Goal: Contribute content: Contribute content

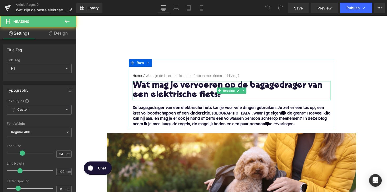
click at [161, 92] on h1 "Wat mag je vervoeren op de bagagedrager van een elektrische fiets?" at bounding box center [235, 92] width 202 height 19
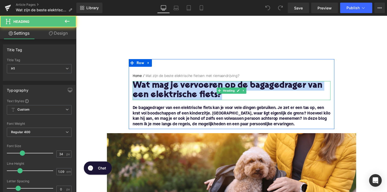
click at [161, 92] on h1 "Wat mag je vervoeren op de bagagedrager van een elektrische fiets?" at bounding box center [235, 92] width 202 height 19
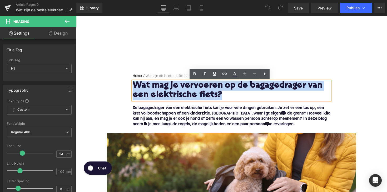
paste div
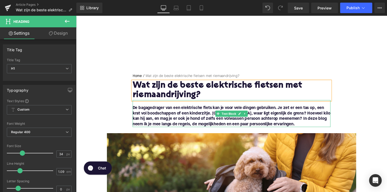
click at [200, 126] on font "De bagagedrager van een elektrische fiets kan je voor vele dingen gebruiken. Je…" at bounding box center [235, 118] width 202 height 21
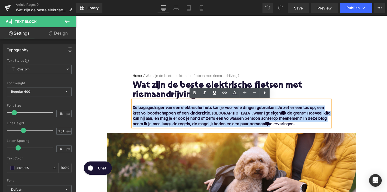
drag, startPoint x: 271, startPoint y: 129, endPoint x: 125, endPoint y: 112, distance: 147.7
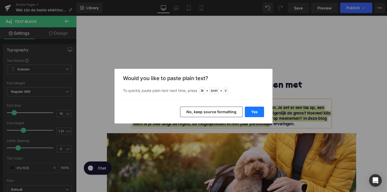
click at [251, 113] on button "Yes" at bounding box center [254, 112] width 19 height 11
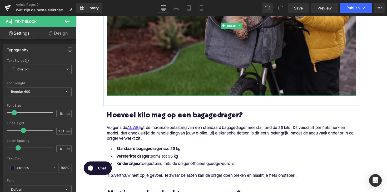
scroll to position [246, 0]
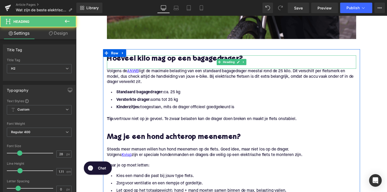
click at [153, 59] on h2 "Hoeveel kilo mag op een bagagedrager?" at bounding box center [235, 61] width 255 height 8
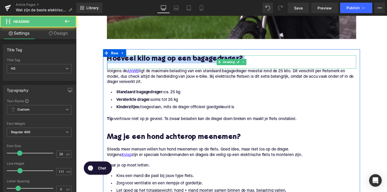
click at [153, 59] on h2 "Hoeveel kilo mag op een bagagedrager?" at bounding box center [235, 61] width 255 height 8
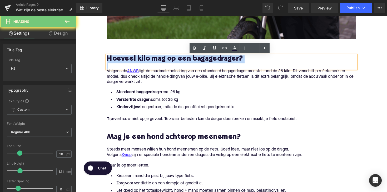
paste div
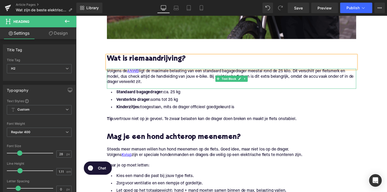
click at [149, 83] on p "Volgens de ANWB ligt de maximale belasting van een standaard bagagedrager meest…" at bounding box center [235, 78] width 255 height 17
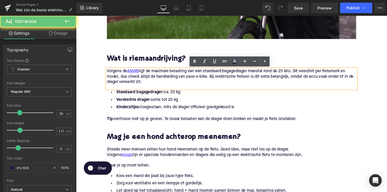
drag, startPoint x: 149, startPoint y: 83, endPoint x: 106, endPoint y: 71, distance: 45.1
click at [108, 71] on div "Volgens de ANWB ligt de maximale belasting van een standaard bagagedrager meest…" at bounding box center [235, 80] width 255 height 21
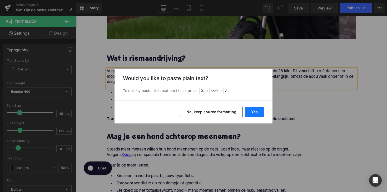
click at [254, 114] on button "Yes" at bounding box center [254, 112] width 19 height 11
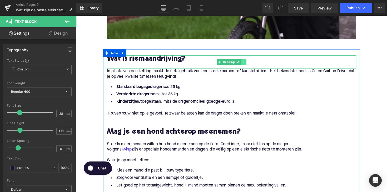
click at [247, 62] on icon at bounding box center [247, 63] width 3 height 3
click at [245, 63] on icon at bounding box center [244, 63] width 3 height 3
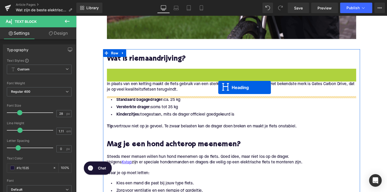
drag, startPoint x: 222, startPoint y: 77, endPoint x: 221, endPoint y: 90, distance: 12.9
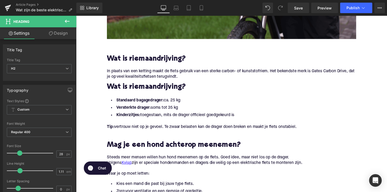
click at [136, 89] on h2 "Wat is riemaandrijving?" at bounding box center [235, 89] width 255 height 8
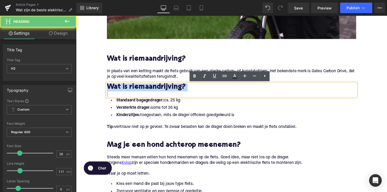
click at [136, 89] on h2 "Wat is riemaandrijving?" at bounding box center [235, 89] width 255 height 8
paste div
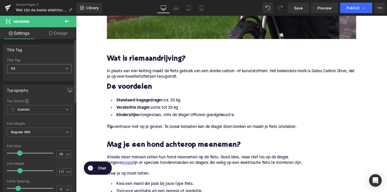
click at [34, 69] on span "H2" at bounding box center [39, 68] width 65 height 9
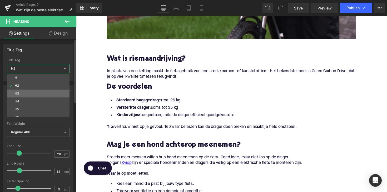
click at [35, 95] on li "H3" at bounding box center [39, 94] width 65 height 8
type input "25"
type input "1.28"
type input "100"
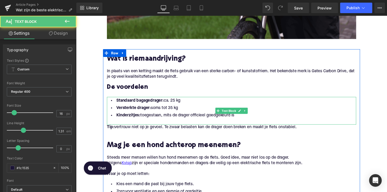
click at [240, 120] on li "Kinderzitjes: toegestaan, mits de drager officieel goedgekeurd is" at bounding box center [235, 118] width 255 height 8
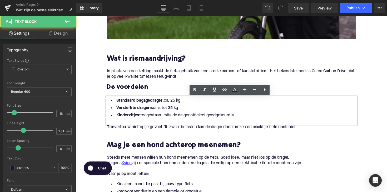
click at [240, 119] on li "Kinderzitjes: toegestaan, mits de drager officieel goedgekeurd is" at bounding box center [235, 118] width 255 height 8
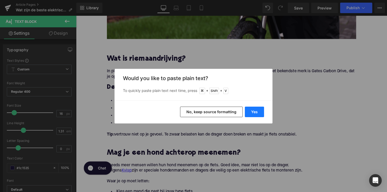
click at [245, 110] on button "Yes" at bounding box center [254, 112] width 19 height 11
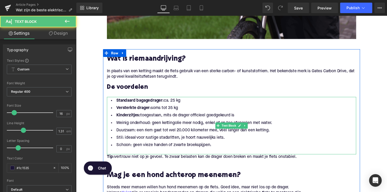
drag, startPoint x: 244, startPoint y: 119, endPoint x: 111, endPoint y: 103, distance: 133.5
click at [111, 103] on ul "Standaard bagagedrager: ca. 25 kg Versterkte drager: soms tot 35 kg Kinderzitje…" at bounding box center [235, 125] width 255 height 53
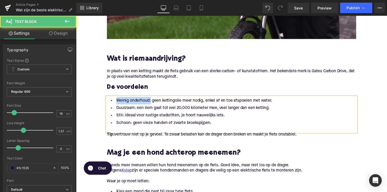
drag, startPoint x: 151, startPoint y: 103, endPoint x: 95, endPoint y: 105, distance: 55.5
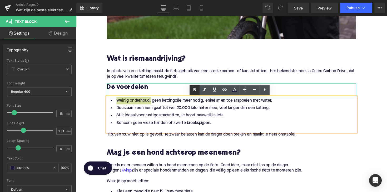
click at [194, 90] on icon at bounding box center [194, 90] width 6 height 6
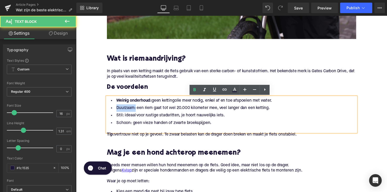
drag, startPoint x: 134, startPoint y: 111, endPoint x: 115, endPoint y: 111, distance: 19.2
click at [115, 111] on li "Duurzaam: een riem gaat tot wel 20.000 kilometer mee, veel langer dan een ketti…" at bounding box center [235, 111] width 255 height 8
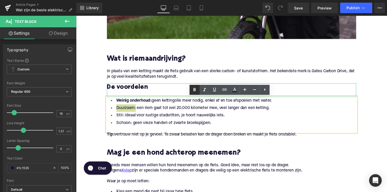
click at [191, 88] on link at bounding box center [194, 90] width 10 height 10
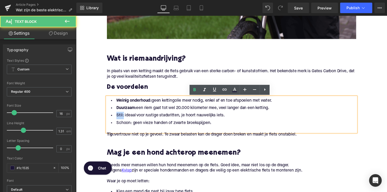
drag, startPoint x: 122, startPoint y: 119, endPoint x: 112, endPoint y: 119, distance: 10.0
click at [112, 119] on li "Stil: ideaal voor rustige stadsritten, je hoort nauwelijks iets." at bounding box center [235, 118] width 255 height 8
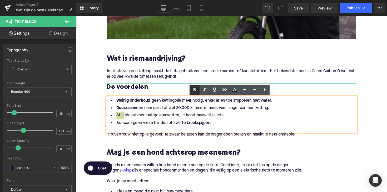
click at [196, 90] on icon at bounding box center [194, 89] width 2 height 3
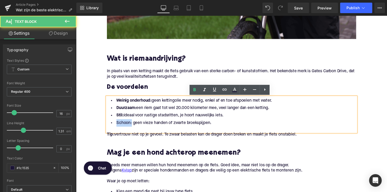
drag, startPoint x: 131, startPoint y: 126, endPoint x: 108, endPoint y: 126, distance: 23.4
click at [108, 126] on li "Schoon: geen vieze handen of zwarte broekspijpen." at bounding box center [235, 126] width 255 height 8
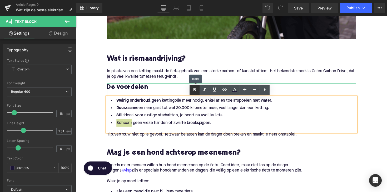
click at [191, 92] on icon at bounding box center [194, 90] width 6 height 6
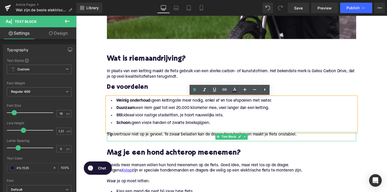
click at [211, 140] on p "Tip: vertrouw niet op je gevoel. Te zwaar belasten kan de drager doen breken en…" at bounding box center [235, 138] width 255 height 6
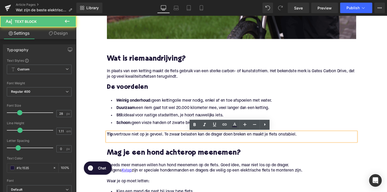
click at [309, 137] on p "Tip: vertrouw niet op je gevoel. Te zwaar belasten kan de drager doen breken en…" at bounding box center [235, 138] width 255 height 6
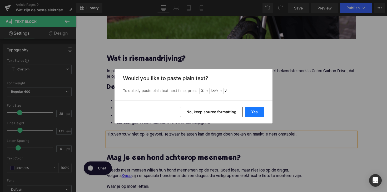
click at [256, 113] on button "Yes" at bounding box center [254, 112] width 19 height 11
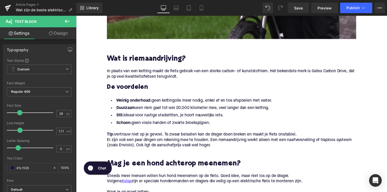
drag, startPoint x: 304, startPoint y: 138, endPoint x: 75, endPoint y: 140, distance: 229.3
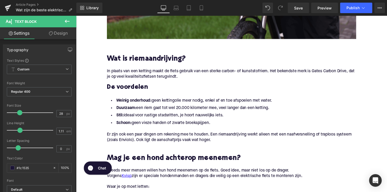
click at [168, 164] on h2 "Mag je een hond achterop meenemen?" at bounding box center [235, 162] width 255 height 8
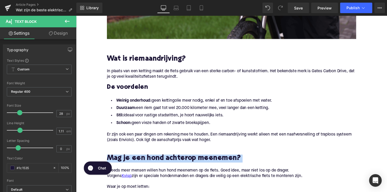
click at [168, 164] on h2 "Mag je een hond achterop meenemen?" at bounding box center [235, 162] width 255 height 8
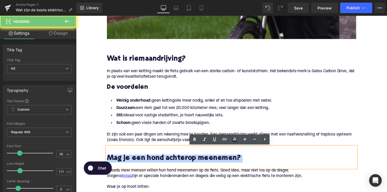
paste div
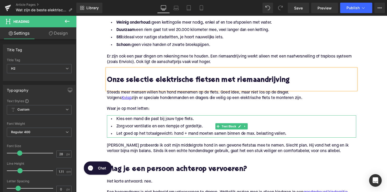
scroll to position [316, 0]
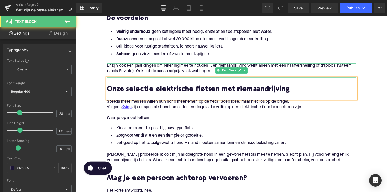
click at [193, 66] on span "Er zijn ook een paar dingen om rekening mee te houden. Een riemaandrijving werk…" at bounding box center [233, 70] width 250 height 10
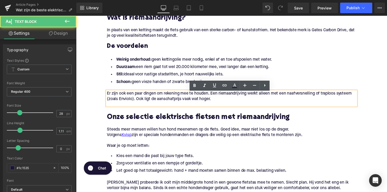
scroll to position [286, 0]
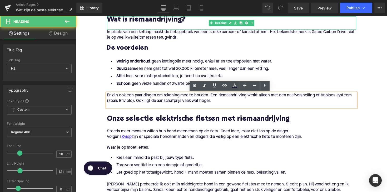
click at [141, 22] on h2 "Wat is riemaandrijving?" at bounding box center [235, 20] width 255 height 8
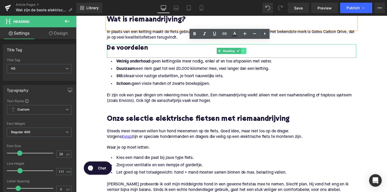
click at [245, 52] on link at bounding box center [248, 52] width 6 height 6
click at [244, 52] on icon at bounding box center [244, 51] width 3 height 3
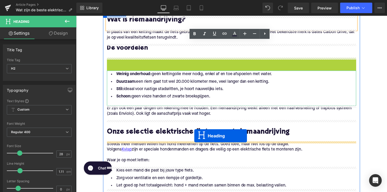
drag, startPoint x: 221, startPoint y: 66, endPoint x: 197, endPoint y: 139, distance: 77.1
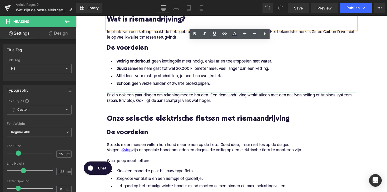
click at [130, 134] on h3 "De voordelen" at bounding box center [235, 136] width 255 height 8
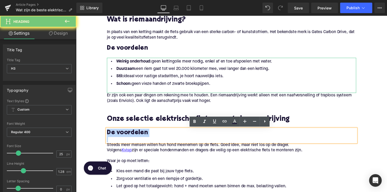
paste div
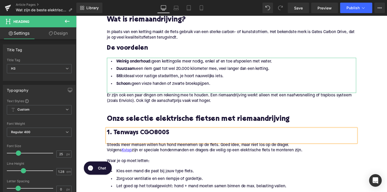
click at [169, 150] on p "Steeds meer mensen willen hun hond meenemen op de fiets. Goed idee, maar niet l…" at bounding box center [235, 149] width 255 height 6
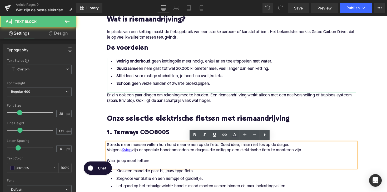
click at [169, 150] on p "Steeds meer mensen willen hun hond meenemen op de fiets. Goed idee, maar niet l…" at bounding box center [235, 149] width 255 height 6
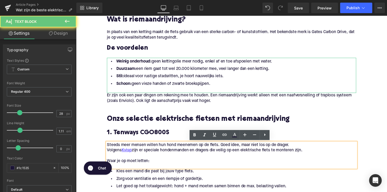
click at [162, 163] on p "Waar je op moet letten:" at bounding box center [235, 165] width 255 height 6
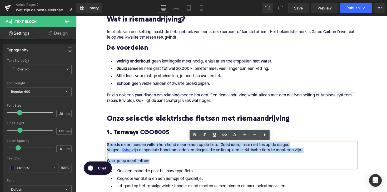
drag, startPoint x: 155, startPoint y: 164, endPoint x: 99, endPoint y: 149, distance: 58.8
click at [99, 149] on div "Home / Wat zijn de beste elektrische fietsen met riemaandrijving? Breadcrumbs W…" at bounding box center [235, 186] width 318 height 824
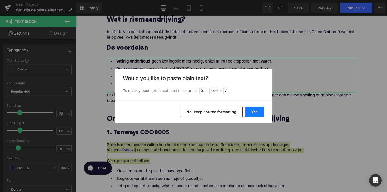
click at [250, 113] on button "Yes" at bounding box center [254, 112] width 19 height 11
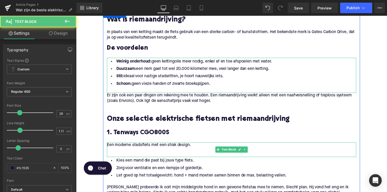
click at [144, 153] on p at bounding box center [235, 154] width 255 height 6
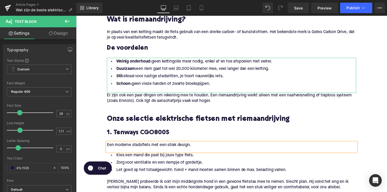
scroll to position [334, 0]
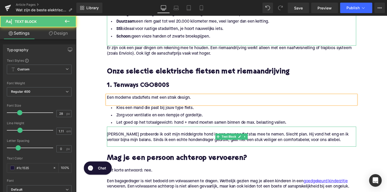
click at [285, 130] on div "[PERSON_NAME] probeerde ik ooit mijn middelgrote hond in een gewone fietstas me…" at bounding box center [235, 140] width 255 height 21
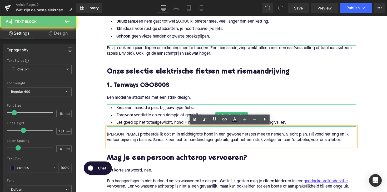
click at [292, 125] on li "Let goed op het totaalgewicht: hond + mand moeten samen binnen de max. belastin…" at bounding box center [235, 126] width 255 height 8
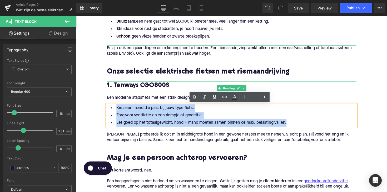
drag, startPoint x: 293, startPoint y: 125, endPoint x: 137, endPoint y: 93, distance: 159.4
click at [137, 93] on div "Wat is riemaandrijving? Heading In plaats van een ketting maakt de fiets gebrui…" at bounding box center [235, 155] width 263 height 375
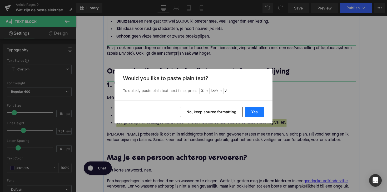
click at [256, 112] on button "Yes" at bounding box center [254, 112] width 19 height 11
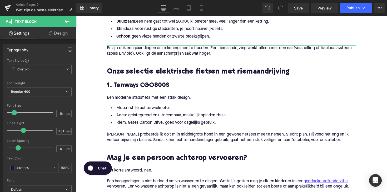
click at [162, 136] on p "[PERSON_NAME] probeerde ik ooit mijn middelgrote hond in een gewone fietstas me…" at bounding box center [235, 140] width 255 height 11
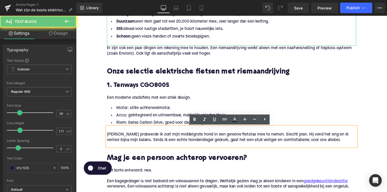
click at [162, 136] on p "[PERSON_NAME] probeerde ik ooit mijn middelgrote hond in een gewone fietstas me…" at bounding box center [235, 140] width 255 height 11
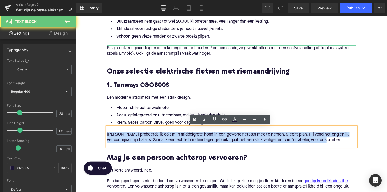
click at [162, 136] on p "[PERSON_NAME] probeerde ik ooit mijn middelgrote hond in een gewone fietstas me…" at bounding box center [235, 140] width 255 height 11
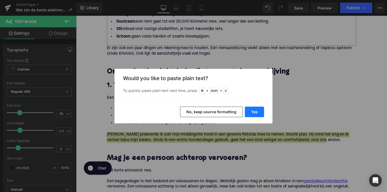
click at [250, 115] on button "Yes" at bounding box center [254, 112] width 19 height 11
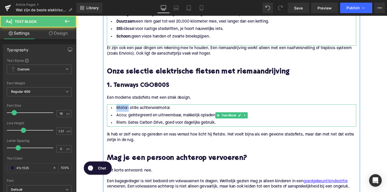
drag, startPoint x: 128, startPoint y: 112, endPoint x: 111, endPoint y: 112, distance: 16.6
click at [111, 112] on li "Motor: stille achterwielmotor." at bounding box center [235, 111] width 255 height 8
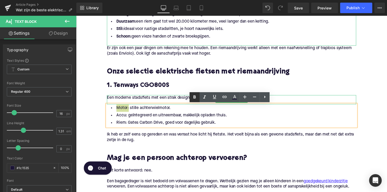
click at [195, 98] on icon at bounding box center [194, 96] width 2 height 3
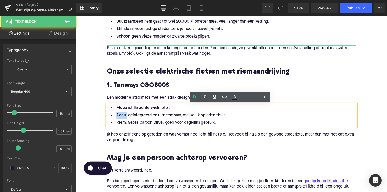
drag, startPoint x: 126, startPoint y: 118, endPoint x: 112, endPoint y: 118, distance: 14.5
click at [112, 118] on li "Accu: geïntegreerd en uitneembaar, makkelijk opladen thuis." at bounding box center [235, 118] width 255 height 8
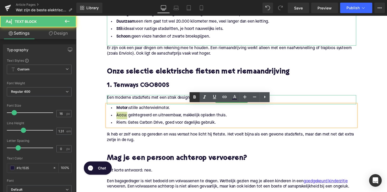
click at [192, 97] on icon at bounding box center [194, 97] width 6 height 6
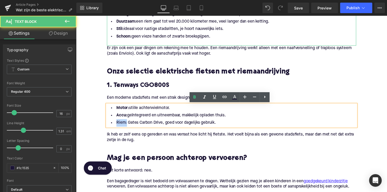
drag, startPoint x: 126, startPoint y: 126, endPoint x: 108, endPoint y: 126, distance: 17.6
click at [108, 126] on li "Riem: Gates Carbon Drive, goed voor dagelijks gebruik." at bounding box center [235, 126] width 255 height 8
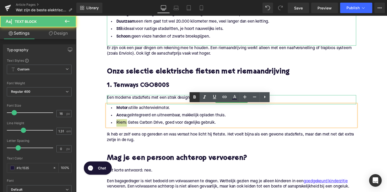
click at [196, 101] on link at bounding box center [194, 97] width 10 height 10
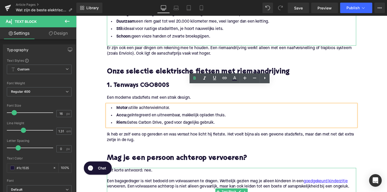
scroll to position [384, 0]
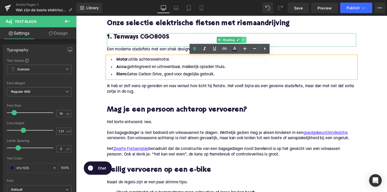
click at [247, 40] on icon at bounding box center [247, 40] width 3 height 3
click at [243, 40] on icon at bounding box center [244, 40] width 3 height 3
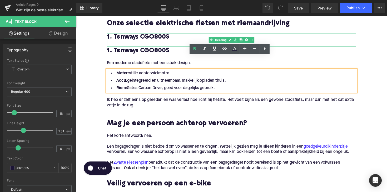
click at [186, 34] on div at bounding box center [235, 34] width 255 height 1
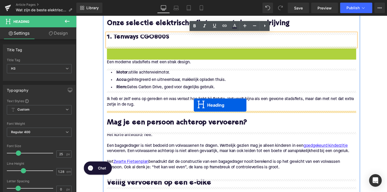
drag, startPoint x: 220, startPoint y: 53, endPoint x: 196, endPoint y: 110, distance: 62.5
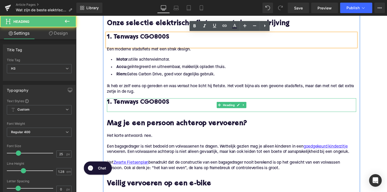
click at [139, 105] on h3 "1. Tenways CGO800S" at bounding box center [235, 104] width 255 height 8
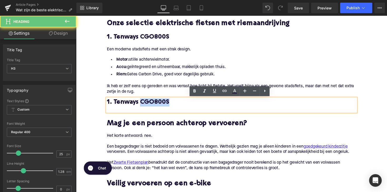
click at [139, 105] on h3 "1. Tenways CGO800S" at bounding box center [235, 104] width 255 height 8
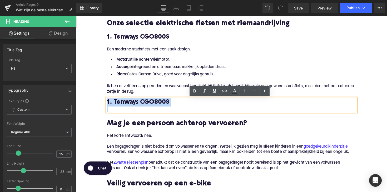
paste div
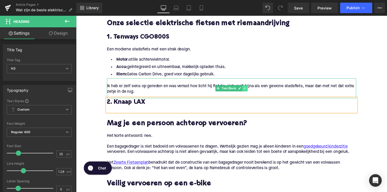
click at [249, 89] on icon at bounding box center [248, 90] width 3 height 3
click at [245, 90] on icon at bounding box center [246, 90] width 3 height 3
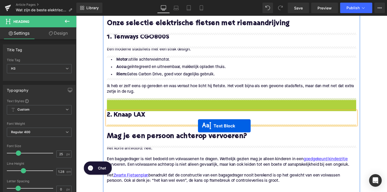
drag, startPoint x: 220, startPoint y: 110, endPoint x: 201, endPoint y: 127, distance: 24.6
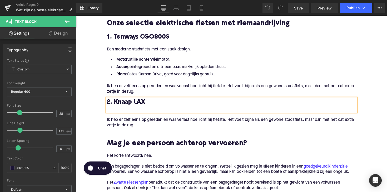
click at [134, 123] on p "Ik heb er zelf eens op gereden en was verrast hoe licht hij fietste. Het voelt …" at bounding box center [235, 125] width 255 height 11
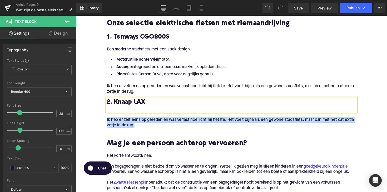
click at [134, 123] on p "Ik heb er zelf eens op gereden en was verrast hoe licht hij fietste. Het voelt …" at bounding box center [235, 125] width 255 height 11
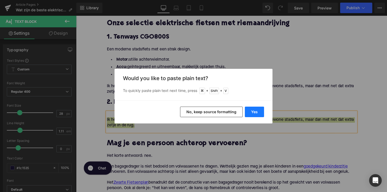
click at [256, 108] on button "Yes" at bounding box center [254, 112] width 19 height 11
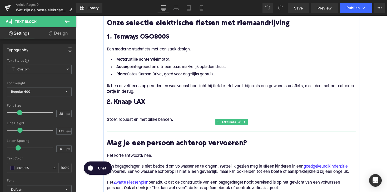
click at [110, 127] on p at bounding box center [235, 128] width 255 height 6
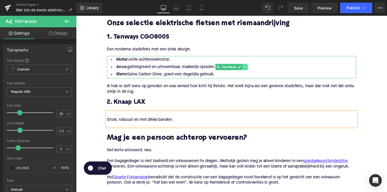
click at [248, 68] on icon at bounding box center [248, 69] width 1 height 2
click at [245, 69] on icon at bounding box center [246, 68] width 3 height 3
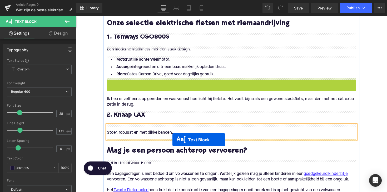
drag, startPoint x: 222, startPoint y: 92, endPoint x: 175, endPoint y: 143, distance: 69.2
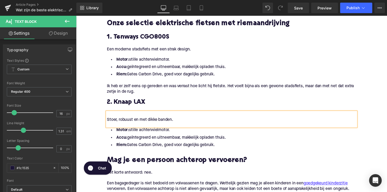
click at [219, 146] on li "Riem: Gates Carbon Drive, goed voor dagelijks gebruik." at bounding box center [235, 149] width 255 height 8
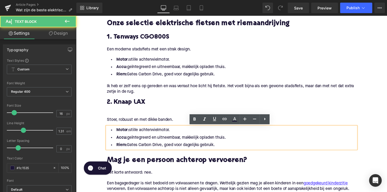
click at [222, 148] on li "Riem: Gates Carbon Drive, goed voor dagelijks gebruik." at bounding box center [235, 149] width 255 height 8
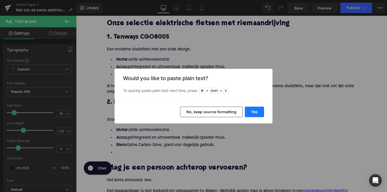
click at [250, 110] on button "Yes" at bounding box center [254, 112] width 19 height 11
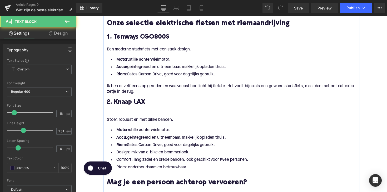
drag, startPoint x: 226, startPoint y: 146, endPoint x: 104, endPoint y: 133, distance: 122.2
click at [104, 133] on div "Wat is riemaandrijving? Heading In plaats van een ketting maakt de fiets gebrui…" at bounding box center [235, 143] width 263 height 450
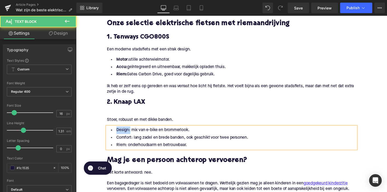
drag, startPoint x: 129, startPoint y: 134, endPoint x: 110, endPoint y: 134, distance: 18.7
click at [110, 134] on li "Design: mix van e-bike en brommerlook." at bounding box center [235, 133] width 255 height 8
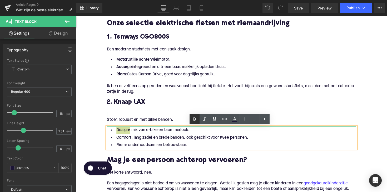
click at [196, 119] on icon at bounding box center [194, 119] width 6 height 6
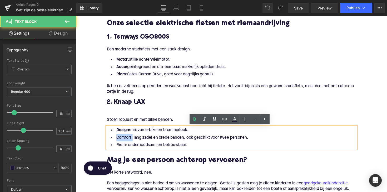
drag, startPoint x: 131, startPoint y: 142, endPoint x: 110, endPoint y: 142, distance: 21.8
click at [110, 142] on li "Comfort: lang zadel en brede banden, ook geschikt voor twee personen." at bounding box center [235, 141] width 255 height 8
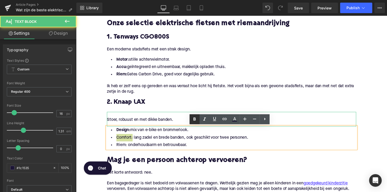
click at [194, 122] on icon at bounding box center [194, 119] width 6 height 6
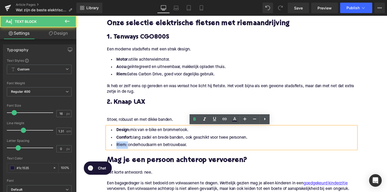
drag, startPoint x: 126, startPoint y: 149, endPoint x: 108, endPoint y: 149, distance: 18.4
click at [108, 149] on li "Riem: onderhoudsarm en betrouwbaar." at bounding box center [235, 149] width 255 height 8
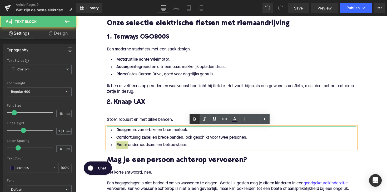
click at [196, 117] on icon at bounding box center [194, 119] width 6 height 6
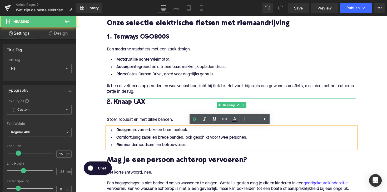
click at [110, 112] on div at bounding box center [235, 112] width 255 height 6
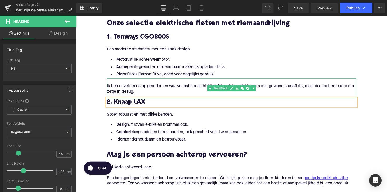
click at [190, 83] on p at bounding box center [235, 83] width 255 height 6
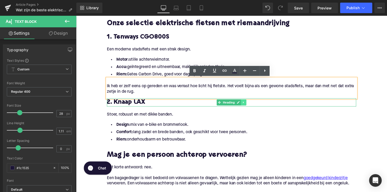
click at [246, 106] on icon at bounding box center [247, 104] width 3 height 3
click at [243, 105] on icon at bounding box center [244, 104] width 3 height 3
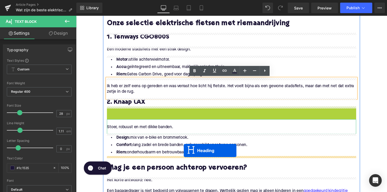
drag, startPoint x: 221, startPoint y: 113, endPoint x: 185, endPoint y: 158, distance: 58.0
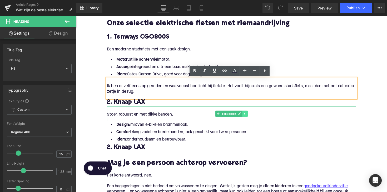
click at [250, 116] on link at bounding box center [249, 116] width 6 height 6
click at [245, 116] on icon at bounding box center [246, 116] width 3 height 3
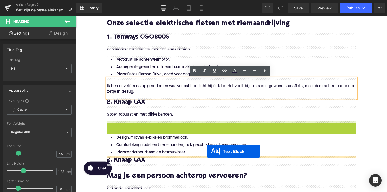
drag, startPoint x: 220, startPoint y: 132, endPoint x: 210, endPoint y: 155, distance: 25.2
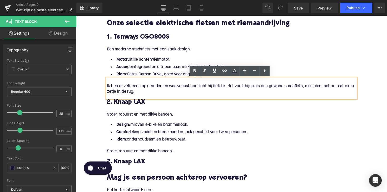
click at [141, 154] on p "Stoer, robuust en met dikke banden." at bounding box center [235, 155] width 255 height 6
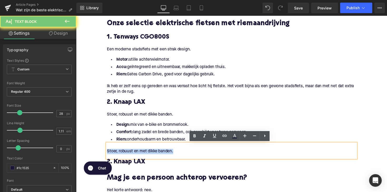
click at [141, 154] on p "Stoer, robuust en met dikke banden." at bounding box center [235, 155] width 255 height 6
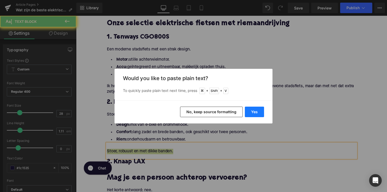
click at [252, 113] on button "Yes" at bounding box center [254, 112] width 19 height 11
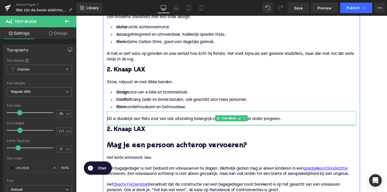
scroll to position [418, 0]
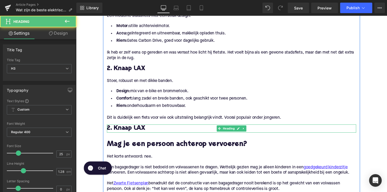
click at [129, 132] on h3 "2. Knaap LAX" at bounding box center [235, 131] width 255 height 8
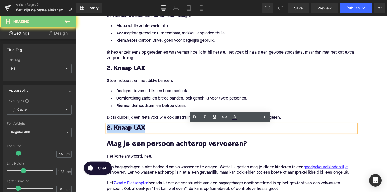
paste div
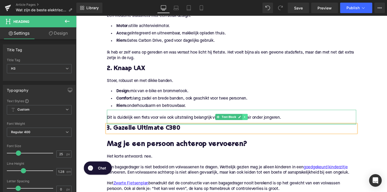
click at [246, 119] on link at bounding box center [249, 119] width 6 height 6
click at [245, 119] on icon at bounding box center [246, 119] width 3 height 3
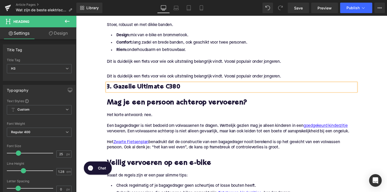
scroll to position [474, 0]
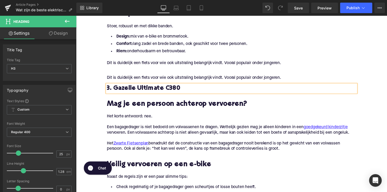
click at [211, 76] on p at bounding box center [235, 74] width 255 height 6
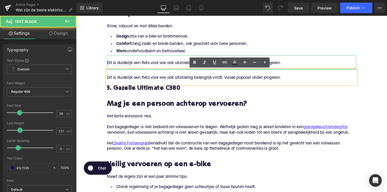
click at [178, 63] on p "Dit is duidelijk een fiets voor wie ook uitstraling belangrijk vindt. Vooral po…" at bounding box center [235, 65] width 255 height 6
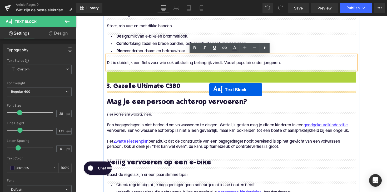
drag, startPoint x: 221, startPoint y: 79, endPoint x: 212, endPoint y: 92, distance: 15.2
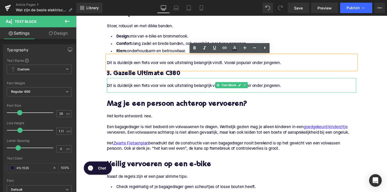
click at [153, 89] on p "Dit is duidelijk een fiets voor wie ook uitstraling belangrijk vindt. Vooral po…" at bounding box center [235, 88] width 255 height 6
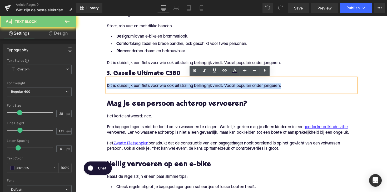
click at [153, 89] on p "Dit is duidelijk een fiets voor wie ook uitstraling belangrijk vindt. Vooral po…" at bounding box center [235, 88] width 255 height 6
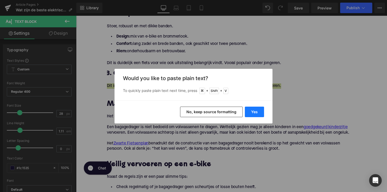
click at [259, 109] on button "Yes" at bounding box center [254, 112] width 19 height 11
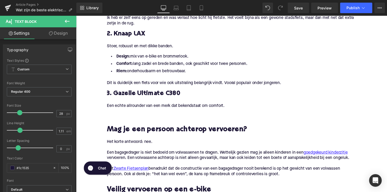
scroll to position [441, 0]
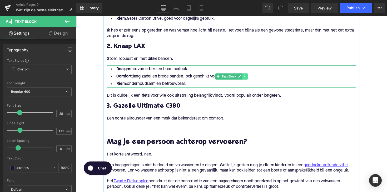
click at [248, 78] on icon at bounding box center [248, 78] width 1 height 2
click at [246, 78] on icon at bounding box center [246, 78] width 3 height 3
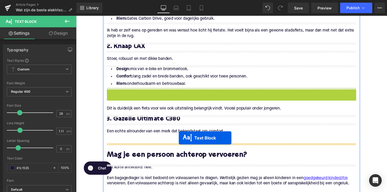
drag, startPoint x: 219, startPoint y: 101, endPoint x: 181, endPoint y: 141, distance: 55.2
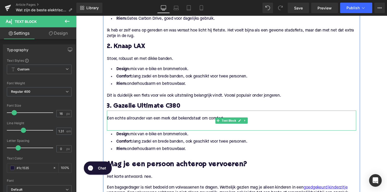
click at [123, 124] on p at bounding box center [235, 127] width 255 height 6
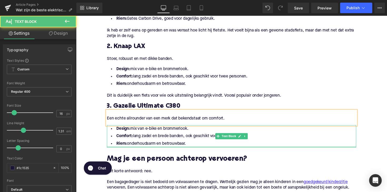
click at [195, 143] on li "Riem: onderhoudsarm en betrouwbaar." at bounding box center [235, 147] width 255 height 8
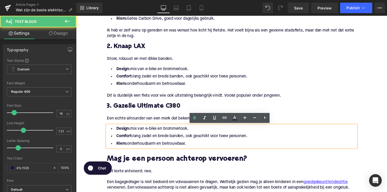
click at [194, 145] on li "Riem: onderhoudsarm en betrouwbaar." at bounding box center [235, 147] width 255 height 8
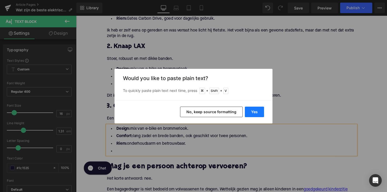
click at [263, 114] on button "Yes" at bounding box center [254, 112] width 19 height 11
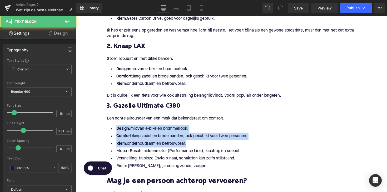
drag, startPoint x: 193, startPoint y: 147, endPoint x: 102, endPoint y: 129, distance: 93.1
click at [102, 129] on div "Home / Wat zijn de beste elektrische fietsen met riemaandrijving? Breadcrumbs W…" at bounding box center [235, 88] width 318 height 938
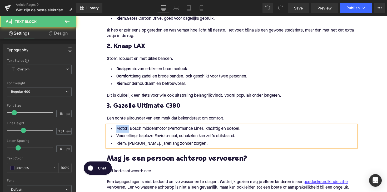
drag, startPoint x: 128, startPoint y: 132, endPoint x: 108, endPoint y: 132, distance: 19.2
click at [108, 132] on li "Motor: Bosch middenmotor (Performance Line), krachtig en soepel." at bounding box center [235, 132] width 255 height 8
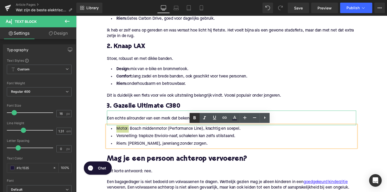
click at [194, 120] on icon at bounding box center [194, 118] width 6 height 6
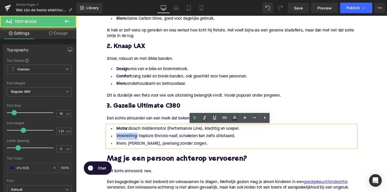
drag, startPoint x: 136, startPoint y: 140, endPoint x: 103, endPoint y: 140, distance: 33.9
click at [104, 140] on div "Wat is riemaandrijving? Heading In plaats van een ketting maakt de fiets gebrui…" at bounding box center [235, 102] width 263 height 483
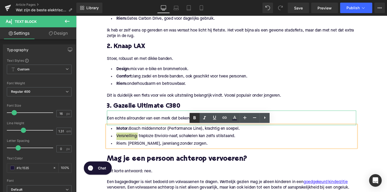
click at [191, 120] on link at bounding box center [194, 118] width 10 height 10
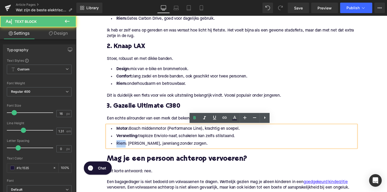
drag, startPoint x: 125, startPoint y: 148, endPoint x: 115, endPoint y: 148, distance: 9.2
click at [115, 148] on li "Riem: [PERSON_NAME], jarenlang zonder zorgen." at bounding box center [235, 147] width 255 height 8
click at [127, 148] on li "Riem: [PERSON_NAME], jarenlang zonder zorgen." at bounding box center [235, 147] width 255 height 8
drag, startPoint x: 126, startPoint y: 148, endPoint x: 112, endPoint y: 148, distance: 13.7
click at [112, 148] on li "Riem: [PERSON_NAME], jarenlang zonder zorgen." at bounding box center [235, 147] width 255 height 8
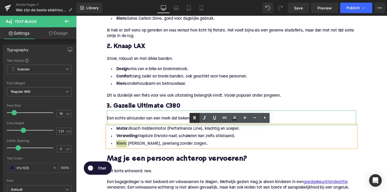
click at [195, 118] on icon at bounding box center [194, 117] width 2 height 3
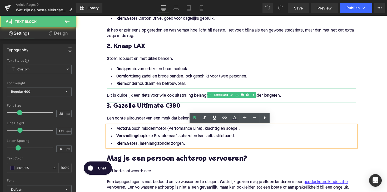
click at [174, 90] on div at bounding box center [235, 90] width 255 height 1
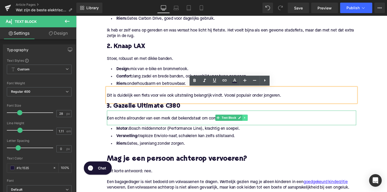
click at [247, 122] on icon at bounding box center [248, 120] width 3 height 3
click at [245, 121] on icon at bounding box center [246, 120] width 3 height 3
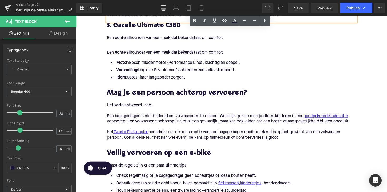
scroll to position [532, 0]
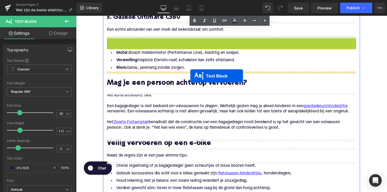
drag, startPoint x: 221, startPoint y: 46, endPoint x: 193, endPoint y: 77, distance: 41.7
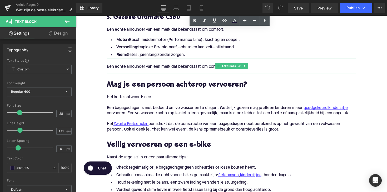
click at [163, 68] on p "Een echte allrounder van een merk dat bekendstaat om comfort." at bounding box center [235, 68] width 255 height 6
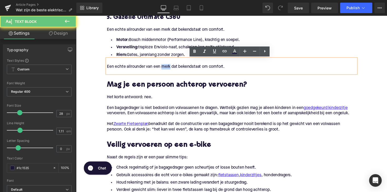
click at [163, 68] on p "Een echte allrounder van een merk dat bekendstaat om comfort." at bounding box center [235, 68] width 255 height 6
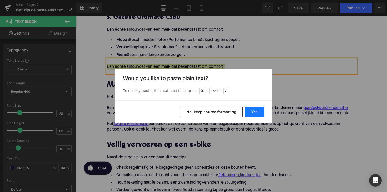
click at [247, 116] on button "Yes" at bounding box center [254, 112] width 19 height 11
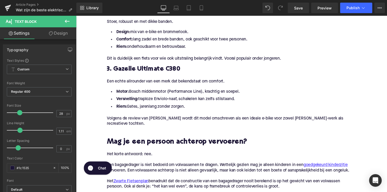
scroll to position [473, 0]
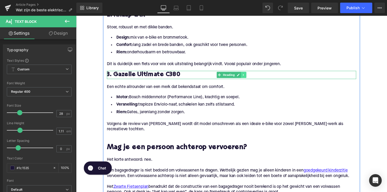
click at [248, 74] on link at bounding box center [248, 76] width 6 height 6
click at [242, 77] on link at bounding box center [245, 76] width 6 height 6
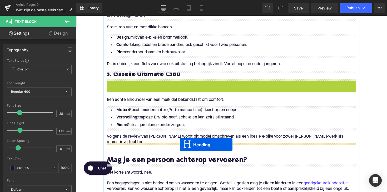
drag, startPoint x: 221, startPoint y: 83, endPoint x: 182, endPoint y: 148, distance: 75.9
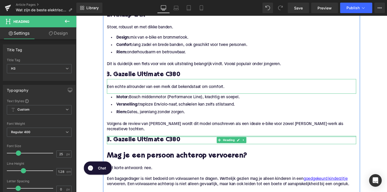
click at [158, 139] on div "3. Gazelle Ultimate C380 Heading" at bounding box center [235, 143] width 255 height 8
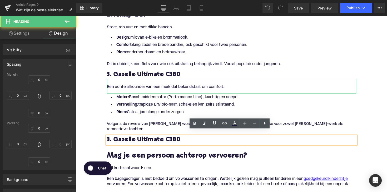
click at [158, 139] on h3 "3. Gazelle Ultimate C380" at bounding box center [235, 143] width 255 height 8
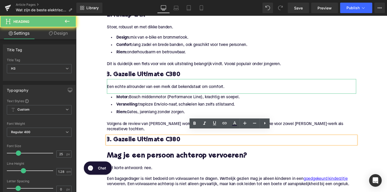
click at [157, 139] on h3 "3. Gazelle Ultimate C380" at bounding box center [235, 143] width 255 height 8
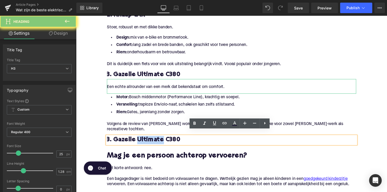
click at [157, 139] on h3 "3. Gazelle Ultimate C380" at bounding box center [235, 143] width 255 height 8
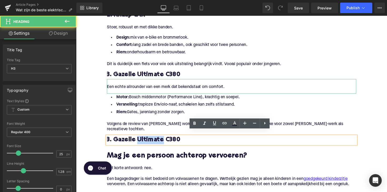
paste div
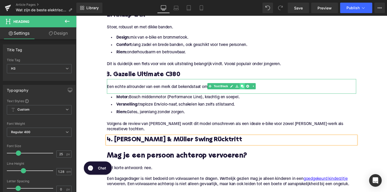
click at [246, 86] on link at bounding box center [247, 88] width 6 height 6
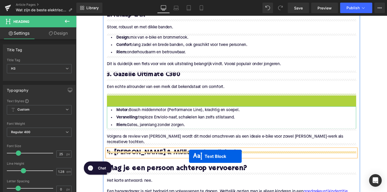
drag, startPoint x: 218, startPoint y: 103, endPoint x: 192, endPoint y: 160, distance: 62.7
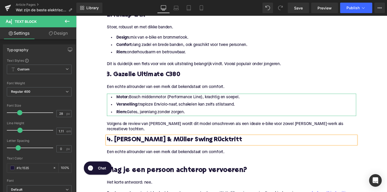
click at [159, 153] on p "Een echte allrounder van een merk dat bekendstaat om comfort." at bounding box center [235, 156] width 255 height 6
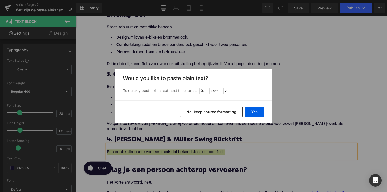
click at [244, 111] on div "Yes No, keep source formatting" at bounding box center [193, 111] width 158 height 23
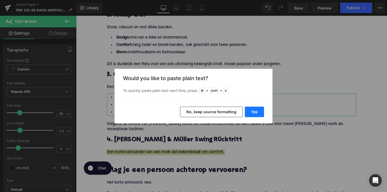
drag, startPoint x: 251, startPoint y: 111, endPoint x: 125, endPoint y: 87, distance: 127.9
click at [251, 111] on button "Yes" at bounding box center [254, 112] width 19 height 11
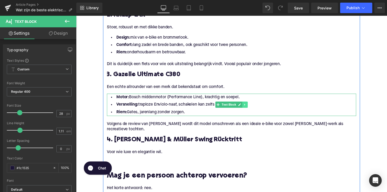
click at [247, 107] on icon at bounding box center [248, 106] width 3 height 3
click at [245, 107] on icon at bounding box center [246, 107] width 3 height 3
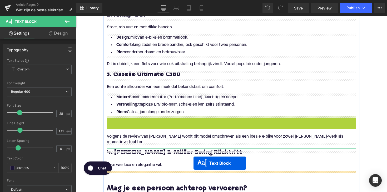
drag, startPoint x: 220, startPoint y: 132, endPoint x: 196, endPoint y: 167, distance: 42.2
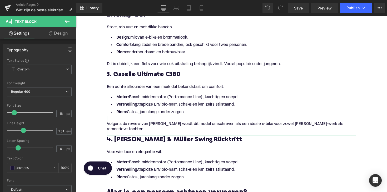
scroll to position [505, 0]
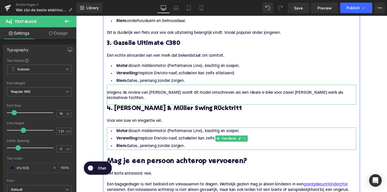
click at [192, 146] on li "Riem: [PERSON_NAME], jarenlang zonder zorgen." at bounding box center [235, 150] width 255 height 8
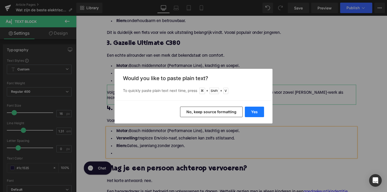
click at [255, 111] on button "Yes" at bounding box center [254, 112] width 19 height 11
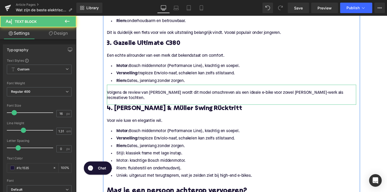
drag, startPoint x: 193, startPoint y: 143, endPoint x: 105, endPoint y: 115, distance: 92.1
click at [105, 115] on div "Wat is riemaandrijving? Heading In plaats van een ketting maakt de fiets gebrui…" at bounding box center [235, 87] width 263 height 580
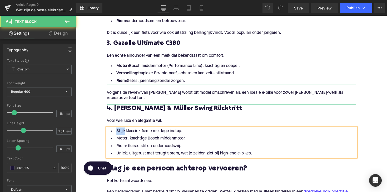
drag, startPoint x: 123, startPoint y: 129, endPoint x: 104, endPoint y: 128, distance: 18.4
click at [104, 128] on div "Wat is riemaandrijving? Heading In plaats van een ketting maakt de fiets gebrui…" at bounding box center [235, 75] width 263 height 557
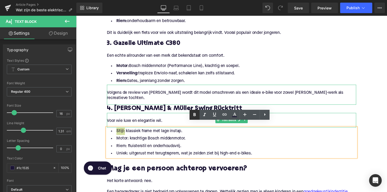
click at [193, 115] on icon at bounding box center [194, 115] width 6 height 6
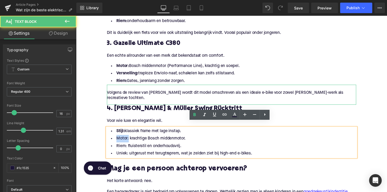
drag, startPoint x: 127, startPoint y: 135, endPoint x: 108, endPoint y: 135, distance: 19.5
click at [108, 138] on li "Motor: krachtige Bosch middenmotor." at bounding box center [235, 142] width 255 height 8
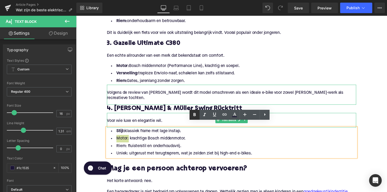
click at [194, 116] on icon at bounding box center [194, 114] width 2 height 3
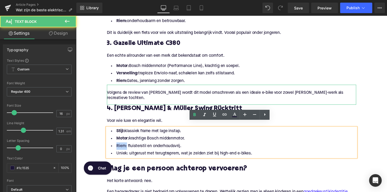
drag, startPoint x: 125, startPoint y: 145, endPoint x: 112, endPoint y: 145, distance: 13.1
click at [112, 146] on li "Riem: fluisterstil en onderhoudsvrij." at bounding box center [235, 150] width 255 height 8
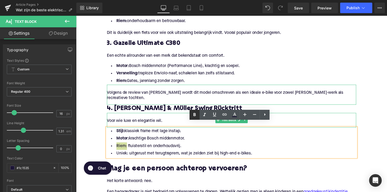
click at [193, 115] on icon at bounding box center [194, 115] width 6 height 6
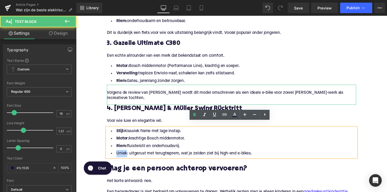
drag, startPoint x: 126, startPoint y: 153, endPoint x: 108, endPoint y: 153, distance: 18.4
click at [108, 153] on li "Uniek: uitgerust met terugtraprem, wat je zelden ziet bij high-end e-bikes." at bounding box center [235, 157] width 255 height 8
click at [125, 153] on li "Uniek: uitgerust met terugtraprem, wat je zelden ziet bij high-end e-bikes." at bounding box center [235, 157] width 255 height 8
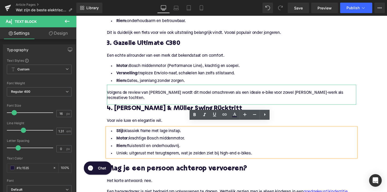
click at [127, 153] on li "Uniek: uitgerust met terugtraprem, wat je zelden ziet bij high-end e-bikes." at bounding box center [235, 157] width 255 height 8
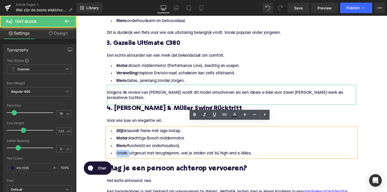
drag, startPoint x: 128, startPoint y: 153, endPoint x: 113, endPoint y: 152, distance: 15.8
click at [113, 153] on li "Uniek: uitgerust met terugtraprem, wat je zelden ziet bij high-end e-bikes." at bounding box center [235, 157] width 255 height 8
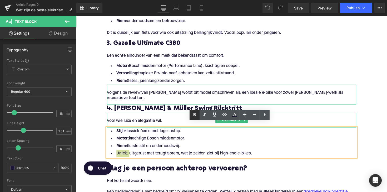
click at [195, 113] on icon at bounding box center [194, 114] width 2 height 3
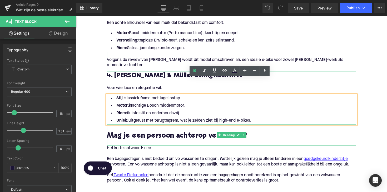
scroll to position [551, 0]
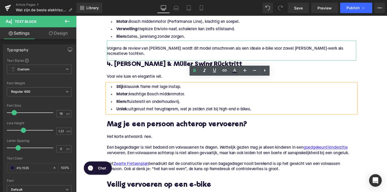
click at [165, 124] on h2 "Mag je een persoon achterop vervoeren?" at bounding box center [235, 128] width 255 height 8
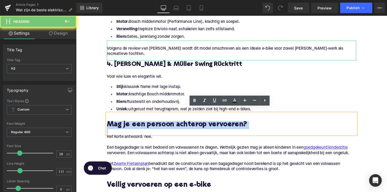
click at [165, 124] on h2 "Mag je een persoon achterop vervoeren?" at bounding box center [235, 128] width 255 height 8
paste div
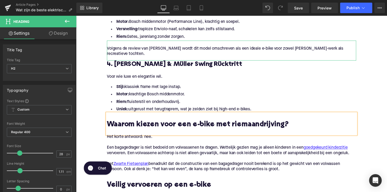
click at [162, 160] on p at bounding box center [235, 163] width 255 height 6
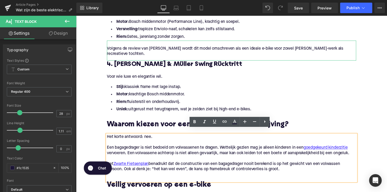
click at [280, 165] on p "Het Zwarte Fietsenplan benadrukt dat de constructie van een bagagedrager nooit …" at bounding box center [235, 170] width 255 height 11
drag, startPoint x: 287, startPoint y: 168, endPoint x: 100, endPoint y: 134, distance: 189.3
click at [100, 134] on div "Home / Wat zijn de beste elektrische fietsen met riemaandrijving? Breadcrumbs W…" at bounding box center [235, 4] width 318 height 989
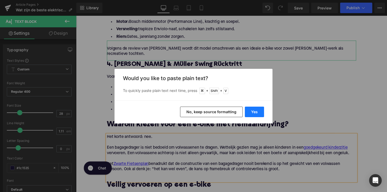
click at [257, 114] on button "Yes" at bounding box center [254, 112] width 19 height 11
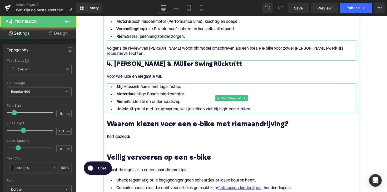
click at [251, 100] on li "Riem: fluisterstil en onderhoudsvrij." at bounding box center [235, 104] width 255 height 8
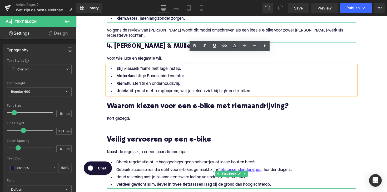
scroll to position [576, 0]
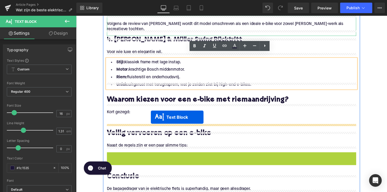
drag, startPoint x: 221, startPoint y: 165, endPoint x: 153, endPoint y: 120, distance: 82.1
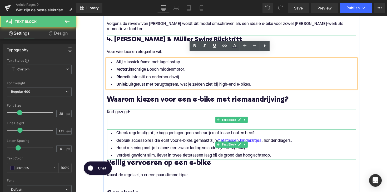
click at [119, 123] on p at bounding box center [235, 126] width 255 height 6
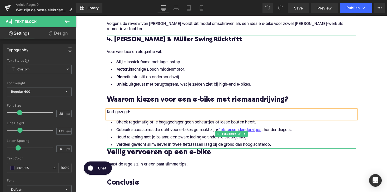
click at [186, 138] on li "Houd rekening met je balans: een zware lading verandert je stuurgedrag." at bounding box center [235, 141] width 255 height 8
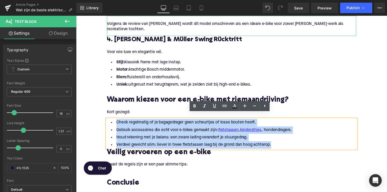
drag, startPoint x: 275, startPoint y: 142, endPoint x: 84, endPoint y: 121, distance: 192.4
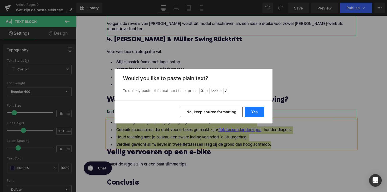
click at [254, 114] on button "Yes" at bounding box center [254, 112] width 19 height 11
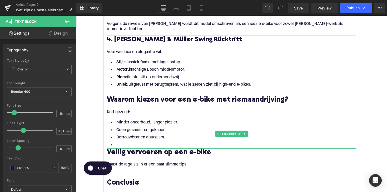
click at [145, 144] on li at bounding box center [235, 148] width 255 height 8
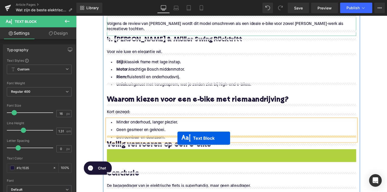
drag, startPoint x: 220, startPoint y: 156, endPoint x: 180, endPoint y: 141, distance: 42.8
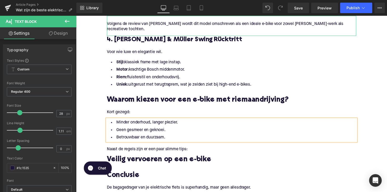
click at [160, 150] on p "Naast de regels zijn er een paar slimme tips:" at bounding box center [235, 153] width 255 height 6
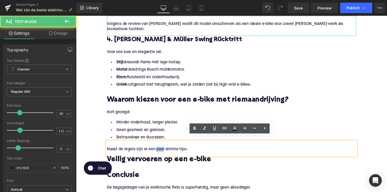
click at [160, 150] on p "Naast de regels zijn er een paar slimme tips:" at bounding box center [235, 153] width 255 height 6
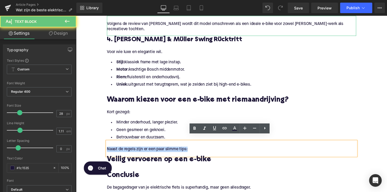
click at [160, 150] on p "Naast de regels zijn er een paar slimme tips:" at bounding box center [235, 153] width 255 height 6
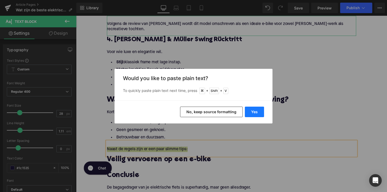
click at [251, 109] on button "Yes" at bounding box center [254, 112] width 19 height 11
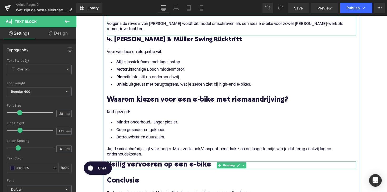
click at [250, 165] on h2 "Veilig vervoeren op een e-bike" at bounding box center [235, 169] width 255 height 8
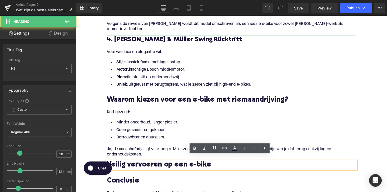
click at [221, 144] on p at bounding box center [235, 147] width 255 height 6
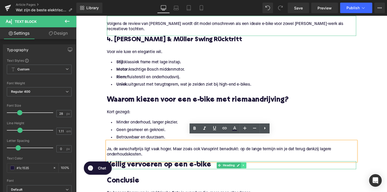
click at [245, 166] on link at bounding box center [248, 169] width 6 height 6
click at [249, 168] on icon at bounding box center [250, 169] width 3 height 3
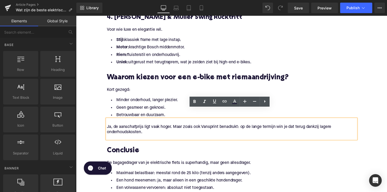
scroll to position [604, 0]
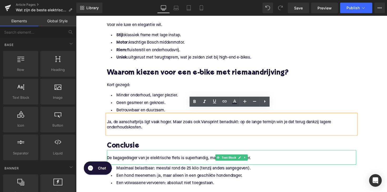
click at [177, 159] on p "De bagagedrager van je elektrische fiets is superhandig, maar geen allesdrager." at bounding box center [235, 162] width 255 height 6
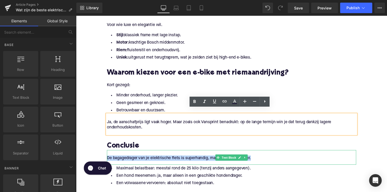
click at [177, 159] on p "De bagagedrager van je elektrische fiets is superhandig, maar geen allesdrager." at bounding box center [235, 162] width 255 height 6
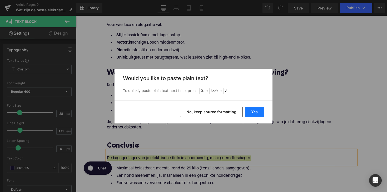
click at [253, 107] on button "Yes" at bounding box center [254, 112] width 19 height 11
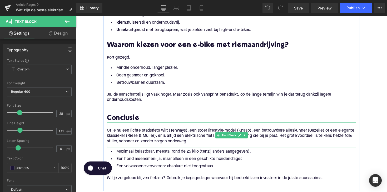
scroll to position [645, 0]
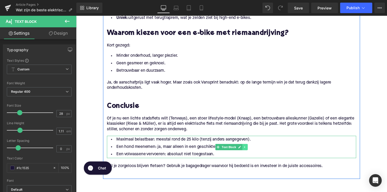
click at [250, 147] on link at bounding box center [249, 150] width 6 height 6
click at [253, 147] on link at bounding box center [252, 150] width 6 height 6
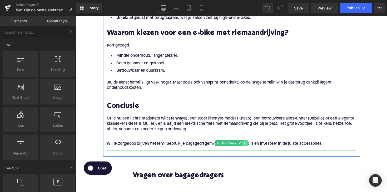
click at [250, 143] on link at bounding box center [249, 146] width 6 height 6
click at [249, 143] on link at bounding box center [252, 146] width 6 height 6
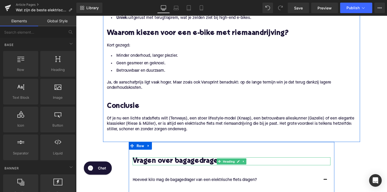
click at [188, 161] on h2 "Vragen over bagagedragers" at bounding box center [235, 165] width 202 height 8
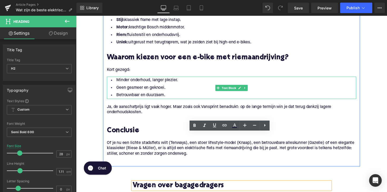
scroll to position [664, 0]
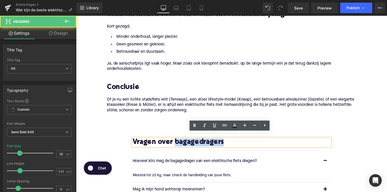
drag, startPoint x: 179, startPoint y: 140, endPoint x: 230, endPoint y: 143, distance: 51.6
click at [230, 143] on h2 "Vragen over bagagedragers" at bounding box center [235, 145] width 202 height 8
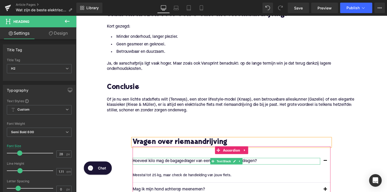
click at [208, 161] on p "Hoeveel kilo mag de bagagedrager van een elektrische fiets dragen?" at bounding box center [230, 164] width 192 height 7
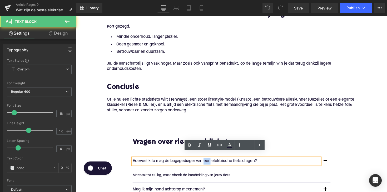
click at [208, 161] on p "Hoeveel kilo mag de bagagedrager van een elektrische fiets dragen?" at bounding box center [230, 164] width 192 height 7
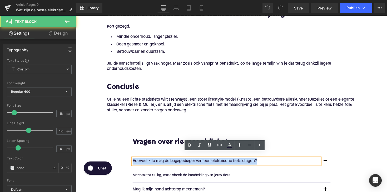
click at [208, 161] on p "Hoeveel kilo mag de bagagedrager van een elektrische fiets dragen?" at bounding box center [230, 164] width 192 height 7
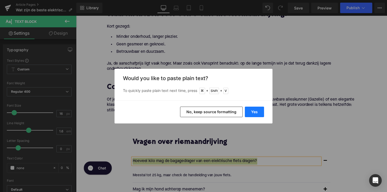
click at [251, 113] on button "Yes" at bounding box center [254, 112] width 19 height 11
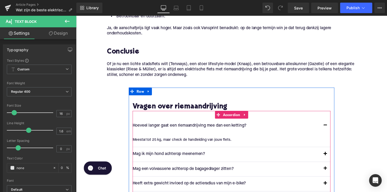
scroll to position [704, 0]
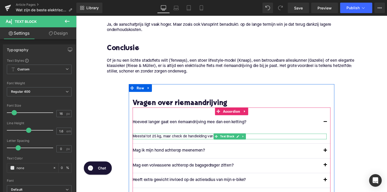
click at [194, 137] on p "Meestal tot 25 kg, maar check de handleiding van jouw fiets." at bounding box center [233, 140] width 199 height 6
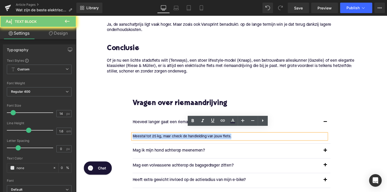
click at [194, 137] on p "Meestal tot 25 kg, maar check de handleiding van jouw fiets." at bounding box center [233, 140] width 199 height 6
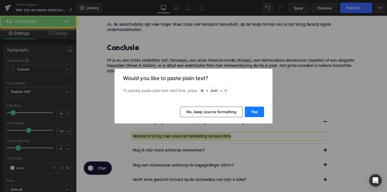
click at [252, 112] on button "Yes" at bounding box center [254, 112] width 19 height 11
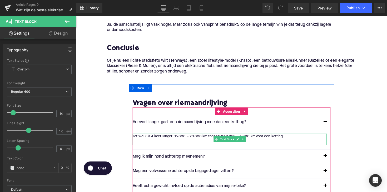
click at [140, 143] on p at bounding box center [233, 146] width 199 height 6
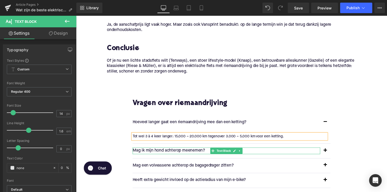
click at [176, 151] on p "Mag ik mijn hond achterop meenemen?" at bounding box center [230, 154] width 192 height 7
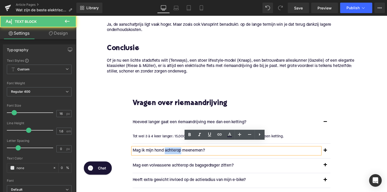
click at [176, 151] on p "Mag ik mijn hond achterop meenemen?" at bounding box center [230, 154] width 192 height 7
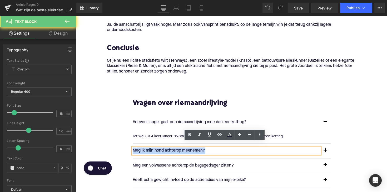
click at [176, 151] on p "Mag ik mijn hond achterop meenemen?" at bounding box center [230, 154] width 192 height 7
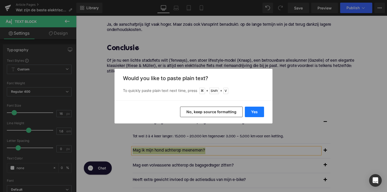
click at [255, 113] on button "Yes" at bounding box center [254, 112] width 19 height 11
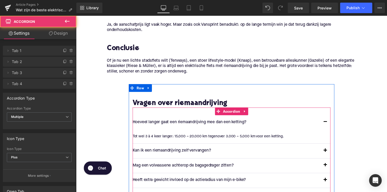
click at [331, 149] on button "button" at bounding box center [331, 154] width 11 height 15
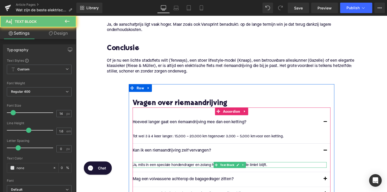
click at [205, 166] on div "Ja, mits in een speciale hondendrager en zolang het gewicht binnen de limiet bl…" at bounding box center [233, 169] width 199 height 6
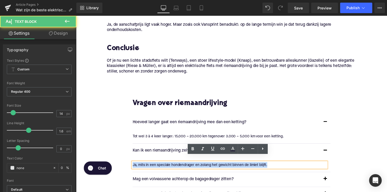
click at [205, 166] on div "Ja, mits in een speciale hondendrager en zolang het gewicht binnen de limiet bl…" at bounding box center [233, 169] width 199 height 6
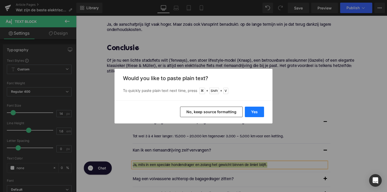
click at [250, 112] on button "Yes" at bounding box center [254, 112] width 19 height 11
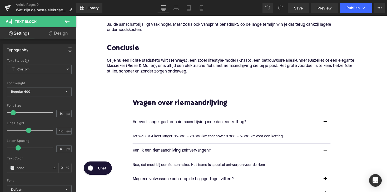
scroll to position [751, 0]
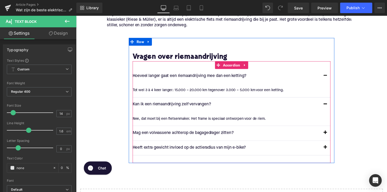
click at [182, 133] on p "Mag een volwassene achterop de bagagedrager zitten?" at bounding box center [230, 136] width 192 height 7
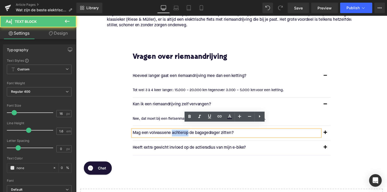
click at [182, 133] on p "Mag een volwassene achterop de bagagedrager zitten?" at bounding box center [230, 136] width 192 height 7
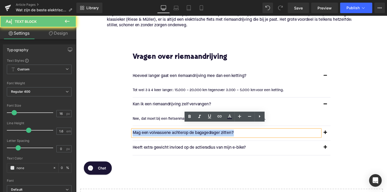
click at [182, 133] on p "Mag een volwassene achterop de bagagedrager zitten?" at bounding box center [230, 136] width 192 height 7
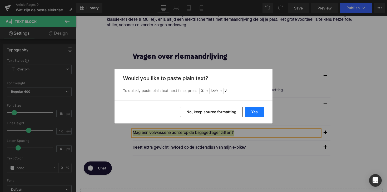
click at [247, 110] on button "Yes" at bounding box center [254, 112] width 19 height 11
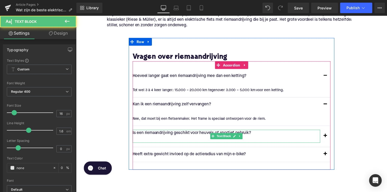
click at [159, 140] on p at bounding box center [230, 143] width 192 height 7
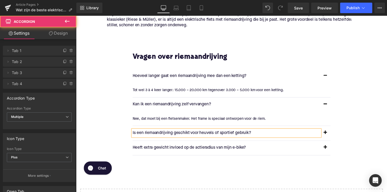
click at [330, 129] on button "button" at bounding box center [331, 136] width 11 height 15
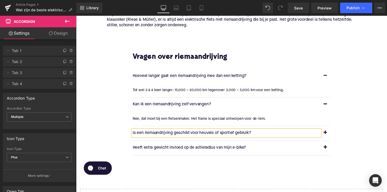
click at [330, 129] on button "button" at bounding box center [331, 136] width 11 height 15
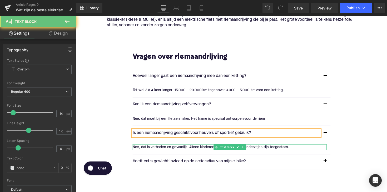
click at [182, 148] on p "Nee, dat is verboden en gevaarlijk. Alleen kinderen in goedgekeurde kinderzitje…" at bounding box center [233, 151] width 199 height 6
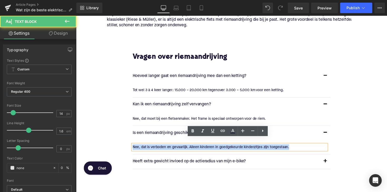
click at [182, 148] on p "Nee, dat is verboden en gevaarlijk. Alleen kinderen in goedgekeurde kinderzitje…" at bounding box center [233, 151] width 199 height 6
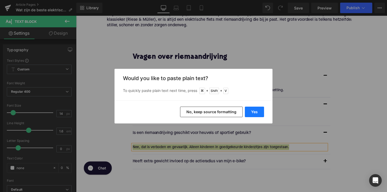
click at [252, 109] on button "Yes" at bounding box center [254, 112] width 19 height 11
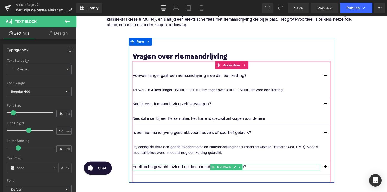
click at [194, 173] on div at bounding box center [230, 173] width 192 height 1
click at [194, 168] on p "Heeft extra gewicht invloed op de actieradius van mijn e-bike?" at bounding box center [230, 171] width 192 height 7
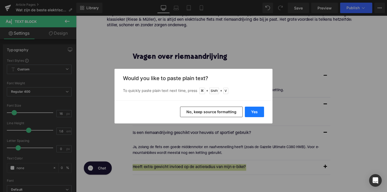
click at [251, 113] on button "Yes" at bounding box center [254, 112] width 19 height 11
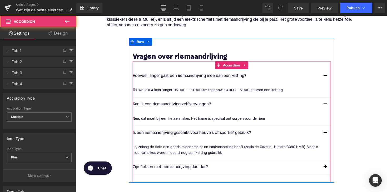
click at [330, 165] on button "button" at bounding box center [331, 171] width 11 height 15
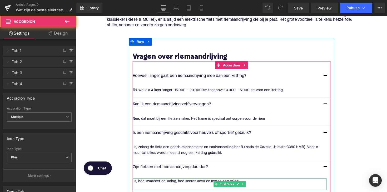
click at [205, 183] on p "Ja, hoe zwaarder de lading, hoe sneller accu en motor leeg raken." at bounding box center [233, 186] width 199 height 6
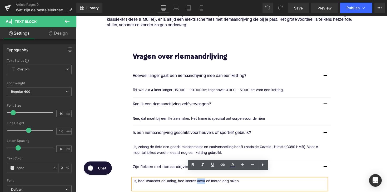
click at [205, 183] on p "Ja, hoe zwaarder de lading, hoe sneller accu en motor leeg raken." at bounding box center [233, 186] width 199 height 6
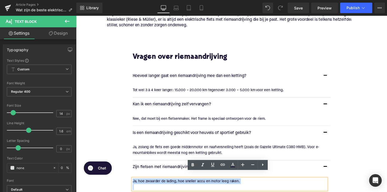
click at [205, 183] on p "Ja, hoe zwaarder de lading, hoe sneller accu en motor leeg raken." at bounding box center [233, 186] width 199 height 6
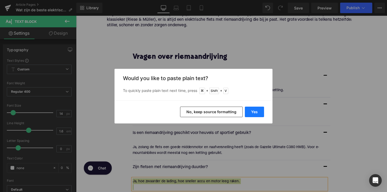
click at [250, 113] on button "Yes" at bounding box center [254, 112] width 19 height 11
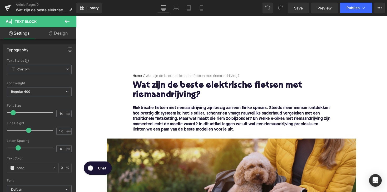
scroll to position [23, 0]
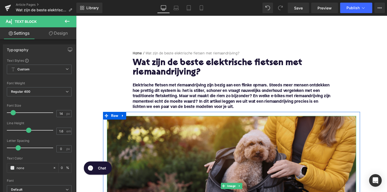
click at [210, 160] on img at bounding box center [235, 191] width 255 height 144
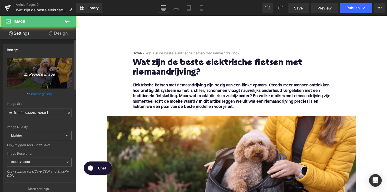
click at [39, 79] on link "Replace Image" at bounding box center [39, 73] width 65 height 30
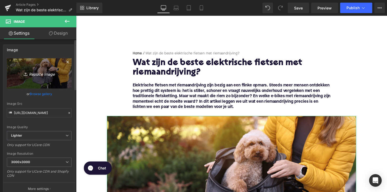
click at [206, 154] on img at bounding box center [235, 191] width 255 height 144
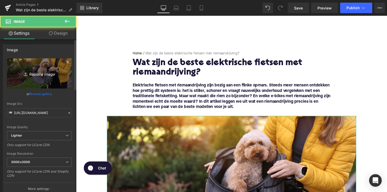
click at [48, 81] on link "Replace Image" at bounding box center [39, 73] width 65 height 30
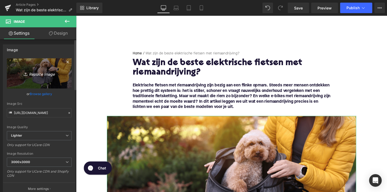
type input "C:\fakepath\riemaandrijving.png"
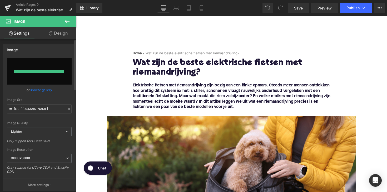
type input "[URL][DOMAIN_NAME]"
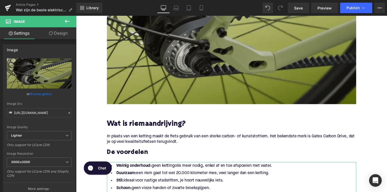
scroll to position [197, 0]
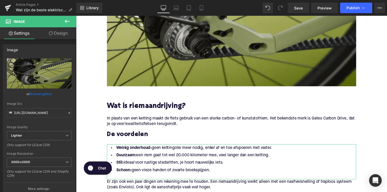
click at [217, 48] on img at bounding box center [235, 17] width 255 height 144
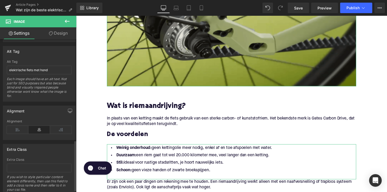
scroll to position [272, 0]
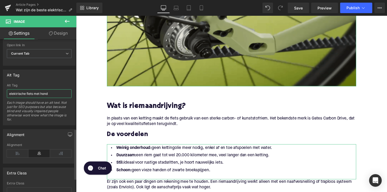
click at [29, 94] on input "elektrische fiets met hond" at bounding box center [39, 93] width 65 height 9
click at [37, 95] on input "elektrische fiets met hond" at bounding box center [39, 93] width 65 height 9
drag, startPoint x: 40, startPoint y: 94, endPoint x: 50, endPoint y: 93, distance: 10.5
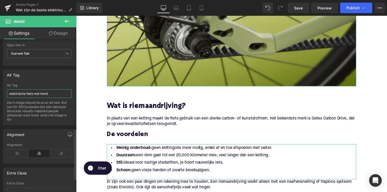
click at [50, 93] on input "elektrische fiets met hond" at bounding box center [39, 93] width 65 height 9
type input "elektrische fiets met riemaandrijving"
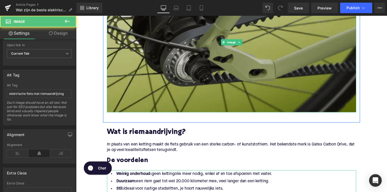
scroll to position [123, 0]
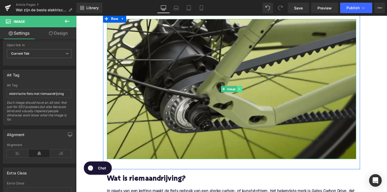
click at [243, 92] on icon at bounding box center [243, 90] width 3 height 3
click at [241, 92] on link at bounding box center [241, 91] width 6 height 6
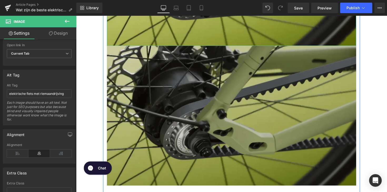
scroll to position [248, 0]
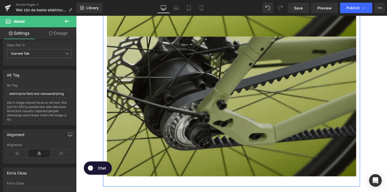
click at [221, 83] on img at bounding box center [235, 109] width 255 height 144
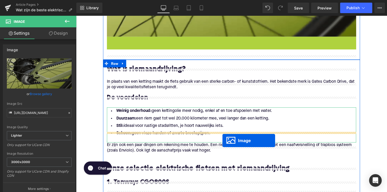
scroll to position [348, 0]
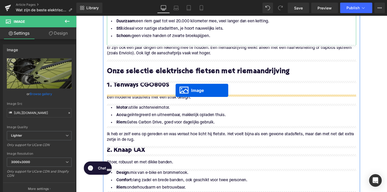
drag, startPoint x: 226, startPoint y: 110, endPoint x: 178, endPoint y: 92, distance: 51.8
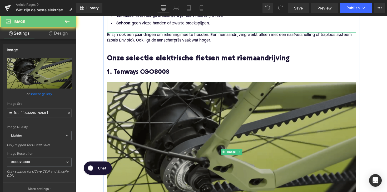
click at [176, 133] on img at bounding box center [235, 156] width 255 height 144
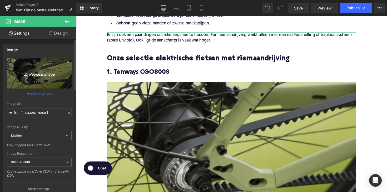
click at [31, 76] on icon "Replace Image" at bounding box center [39, 73] width 42 height 7
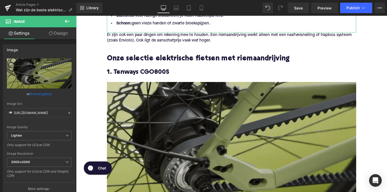
click at [210, 131] on img at bounding box center [235, 156] width 255 height 144
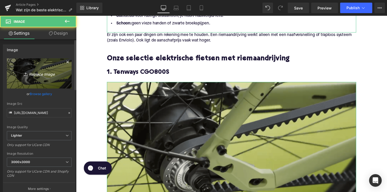
click at [43, 78] on link "Replace Image" at bounding box center [39, 73] width 65 height 30
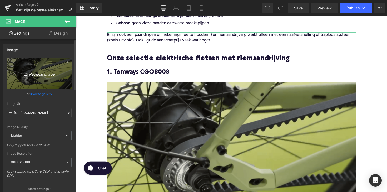
type input "C:\fakepath\tenwaysriem.jpg"
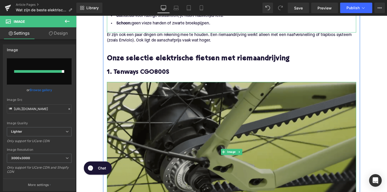
click at [209, 119] on img at bounding box center [235, 156] width 255 height 144
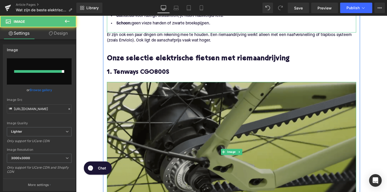
click at [168, 127] on img at bounding box center [235, 156] width 255 height 144
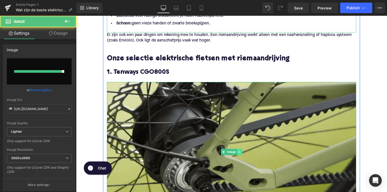
click at [241, 152] on link at bounding box center [244, 155] width 6 height 6
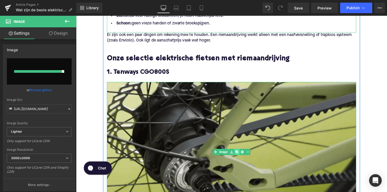
click at [241, 155] on link at bounding box center [241, 155] width 6 height 6
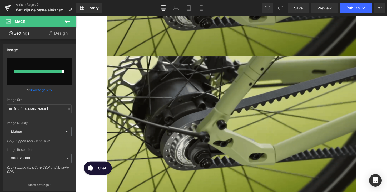
scroll to position [538, 0]
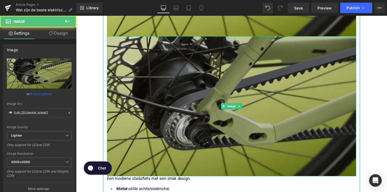
click at [224, 91] on img at bounding box center [235, 109] width 255 height 144
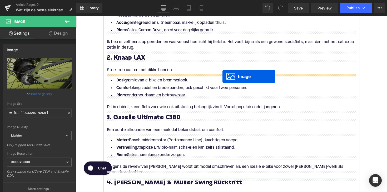
scroll to position [589, 0]
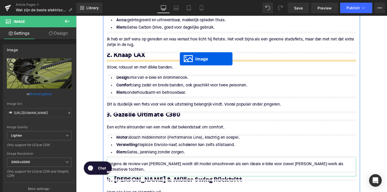
drag, startPoint x: 226, startPoint y: 108, endPoint x: 182, endPoint y: 60, distance: 64.8
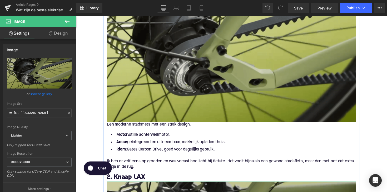
scroll to position [382, 0]
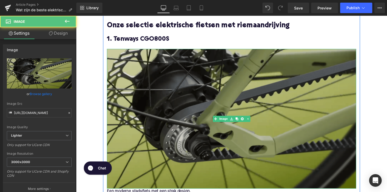
click at [196, 88] on img at bounding box center [235, 122] width 255 height 144
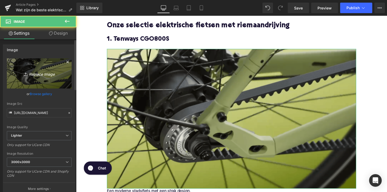
click at [54, 79] on link "Replace Image" at bounding box center [39, 73] width 65 height 30
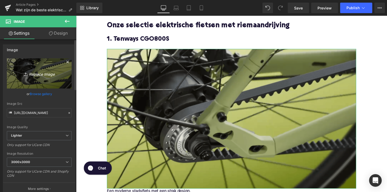
type input "C:\fakepath\tenwaysriem.jpg"
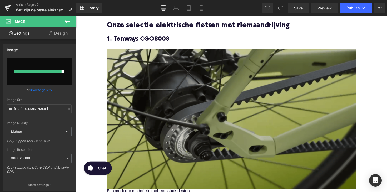
type input "[URL][DOMAIN_NAME]"
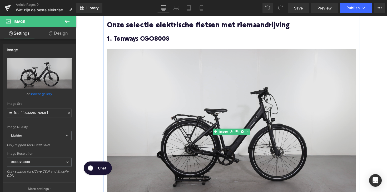
click at [231, 153] on img at bounding box center [235, 135] width 255 height 170
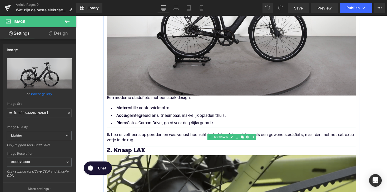
scroll to position [565, 0]
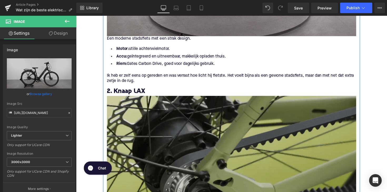
click at [216, 140] on img at bounding box center [235, 170] width 255 height 144
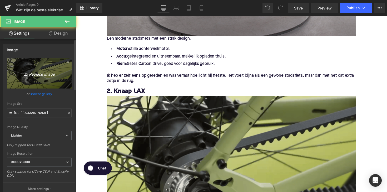
click at [50, 75] on icon "Replace Image" at bounding box center [39, 73] width 42 height 7
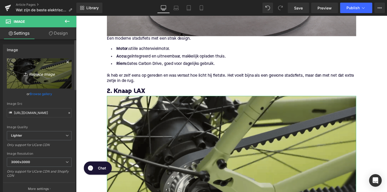
type input "C:\fakepath\Knaapriem.jpg"
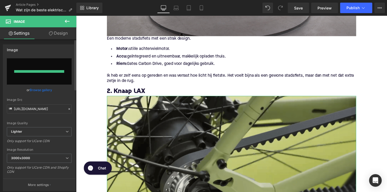
type input "[URL][DOMAIN_NAME]"
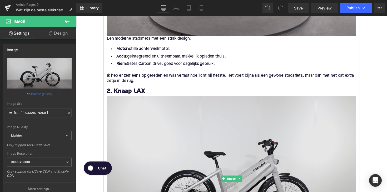
click at [275, 136] on img at bounding box center [235, 183] width 255 height 170
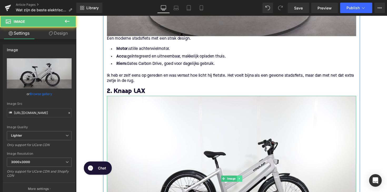
click at [243, 184] on icon at bounding box center [243, 182] width 3 height 3
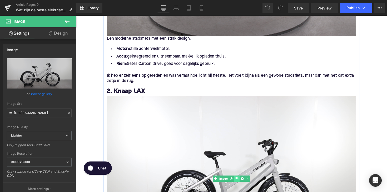
click at [239, 183] on icon at bounding box center [240, 182] width 3 height 3
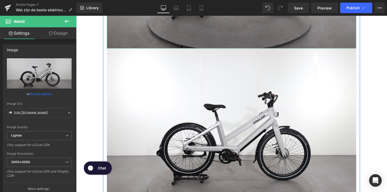
scroll to position [796, 0]
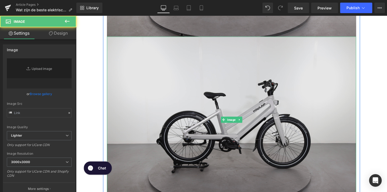
type input "[URL][DOMAIN_NAME]"
click at [220, 107] on img at bounding box center [235, 122] width 255 height 170
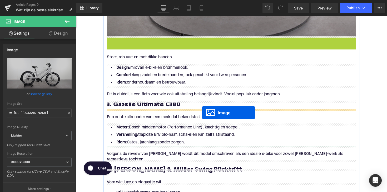
drag, startPoint x: 225, startPoint y: 124, endPoint x: 205, endPoint y: 115, distance: 21.4
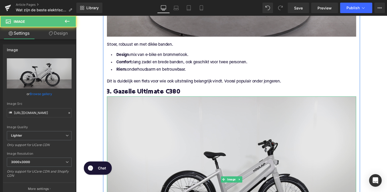
click at [200, 129] on img at bounding box center [235, 183] width 255 height 170
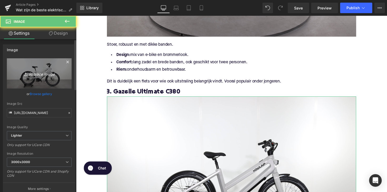
click at [49, 70] on icon "Replace Image" at bounding box center [39, 73] width 42 height 7
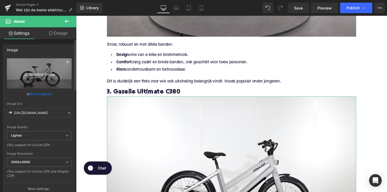
type input "C:\fakepath\gazelleriem.jpg"
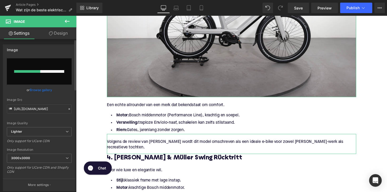
scroll to position [966, 0]
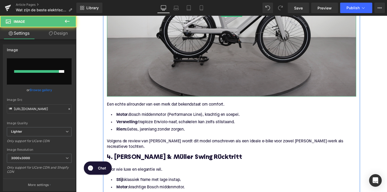
click at [181, 52] on img at bounding box center [235, 13] width 255 height 170
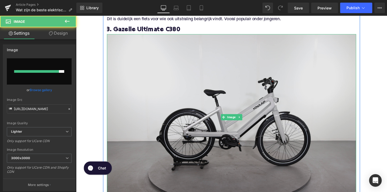
scroll to position [842, 0]
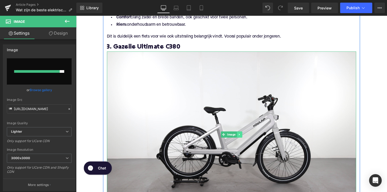
click at [244, 138] on link at bounding box center [244, 137] width 6 height 6
click at [240, 138] on icon at bounding box center [240, 137] width 3 height 3
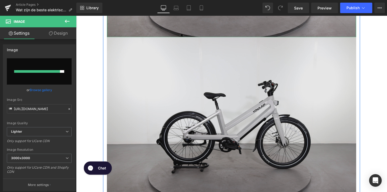
scroll to position [1027, 0]
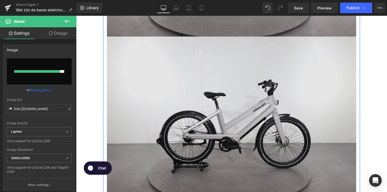
click at [225, 95] on img at bounding box center [235, 122] width 255 height 170
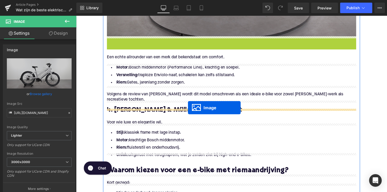
drag, startPoint x: 225, startPoint y: 120, endPoint x: 190, endPoint y: 110, distance: 36.1
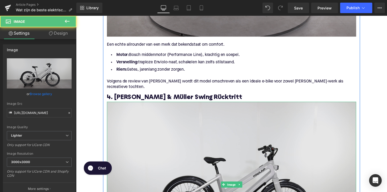
click at [199, 130] on img at bounding box center [235, 189] width 255 height 170
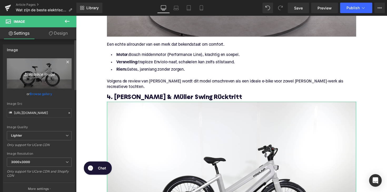
click at [44, 75] on icon "Replace Image" at bounding box center [39, 73] width 42 height 7
type input "C:\fakepath\rieseriem.jpg"
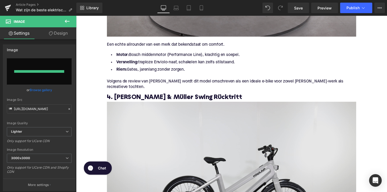
type input "[URL][DOMAIN_NAME]"
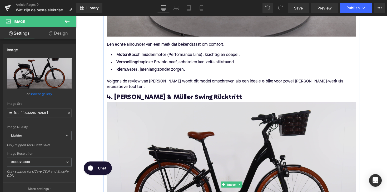
scroll to position [954, 0]
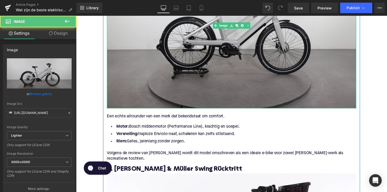
click at [207, 90] on img at bounding box center [235, 26] width 255 height 170
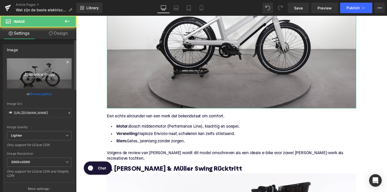
click at [57, 78] on link "Replace Image" at bounding box center [39, 73] width 65 height 30
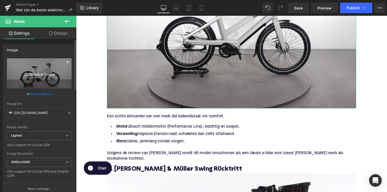
type input "C:\fakepath\gazelleriem.jpg"
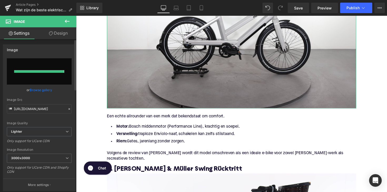
type input "[URL][DOMAIN_NAME]"
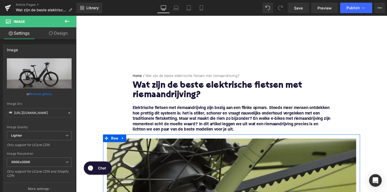
scroll to position [0, 0]
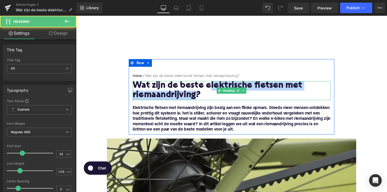
drag, startPoint x: 211, startPoint y: 88, endPoint x: 196, endPoint y: 99, distance: 19.1
click at [196, 99] on h1 "Wat zijn de beste elektrische fietsen met riemaandrijving?" at bounding box center [235, 92] width 202 height 19
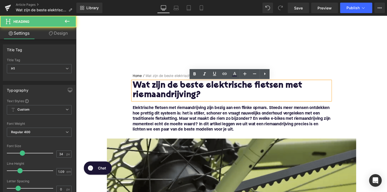
click at [208, 92] on h1 "Wat zijn de beste elektrische fietsen met riemaandrijving?" at bounding box center [235, 92] width 202 height 19
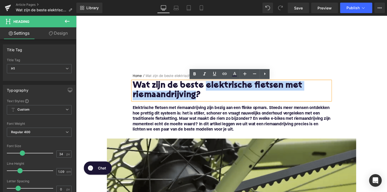
drag, startPoint x: 207, startPoint y: 89, endPoint x: 196, endPoint y: 100, distance: 16.0
click at [196, 100] on h1 "Wat zijn de beste elektrische fietsen met riemaandrijving?" at bounding box center [235, 92] width 202 height 19
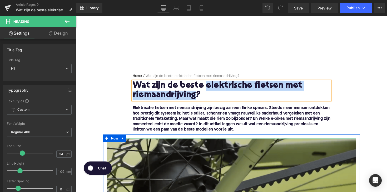
copy h1 "elektrische fietsen met riemaandrijving"
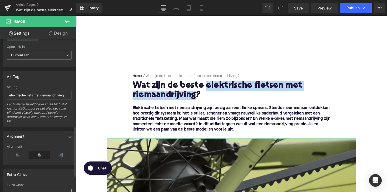
scroll to position [263, 0]
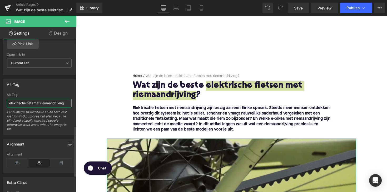
click at [28, 101] on input "elektrische fiets met riemaandrijving" at bounding box center [39, 103] width 65 height 9
click at [21, 102] on input "elektrische fiets met riemaandrijving" at bounding box center [39, 103] width 65 height 9
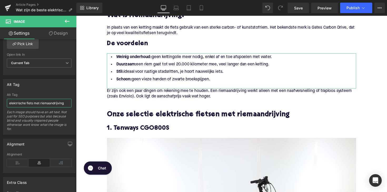
scroll to position [388, 0]
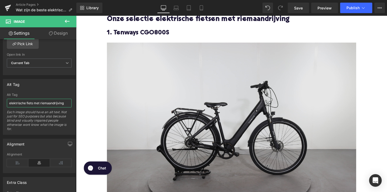
click at [152, 108] on img at bounding box center [235, 128] width 255 height 170
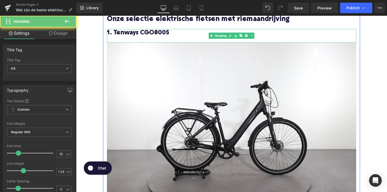
click at [131, 35] on h3 "1. Tenways CGO800S" at bounding box center [235, 33] width 255 height 8
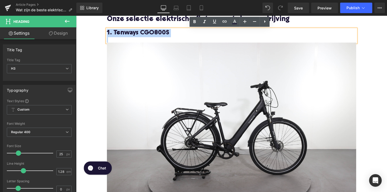
click at [131, 35] on h3 "1. Tenways CGO800S" at bounding box center [235, 33] width 255 height 8
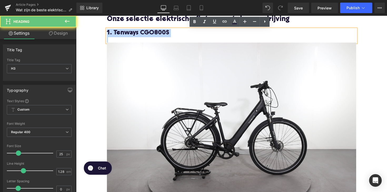
click at [131, 35] on h3 "1. Tenways CGO800S" at bounding box center [235, 33] width 255 height 8
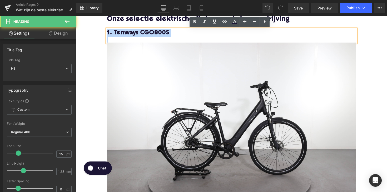
click at [173, 31] on h3 "1. Tenways CGO800S" at bounding box center [235, 33] width 255 height 8
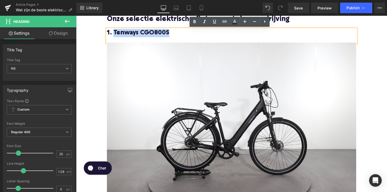
drag, startPoint x: 173, startPoint y: 34, endPoint x: 114, endPoint y: 34, distance: 58.4
click at [114, 34] on h3 "1. Tenways CGO800S" at bounding box center [235, 33] width 255 height 8
copy h3 "Tenways CGO800S"
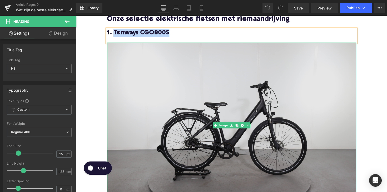
click at [172, 98] on img at bounding box center [235, 128] width 255 height 170
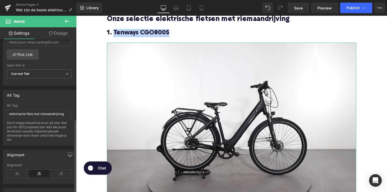
scroll to position [237, 0]
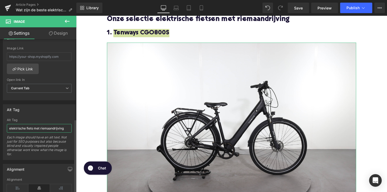
click at [29, 128] on input "elektrische fiets met riemaandrijving" at bounding box center [39, 128] width 65 height 9
paste input "Tenways CGO800S"
type input "Tenways CGO800S"
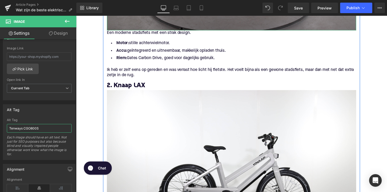
scroll to position [621, 0]
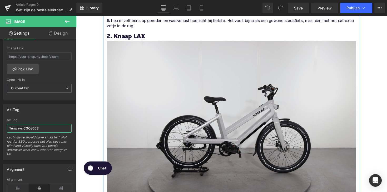
click at [170, 124] on img at bounding box center [235, 127] width 255 height 170
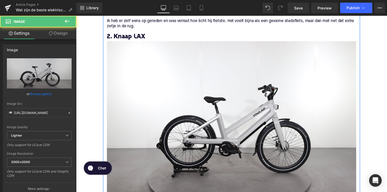
click at [118, 39] on h3 "2. Knaap LAX" at bounding box center [235, 37] width 255 height 8
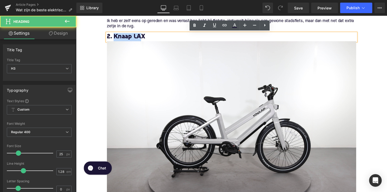
drag, startPoint x: 114, startPoint y: 38, endPoint x: 140, endPoint y: 38, distance: 26.0
click at [140, 38] on h3 "2. Knaap LAX" at bounding box center [235, 37] width 255 height 8
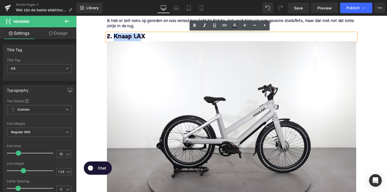
copy h3 "Knaap LA"
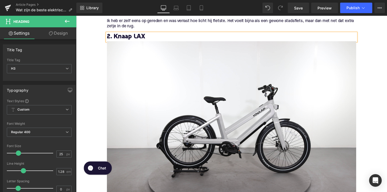
click at [149, 38] on h3 "2. Knaap LAX" at bounding box center [235, 37] width 255 height 8
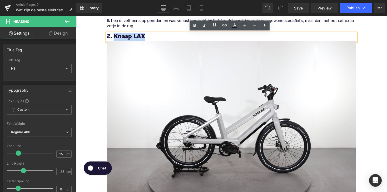
drag, startPoint x: 150, startPoint y: 38, endPoint x: 115, endPoint y: 38, distance: 35.0
click at [115, 38] on h3 "2. Knaap LAX" at bounding box center [235, 37] width 255 height 8
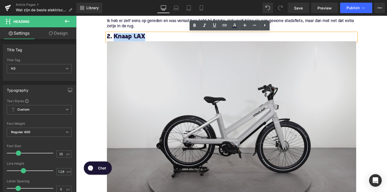
copy h3 "Knaap LAX"
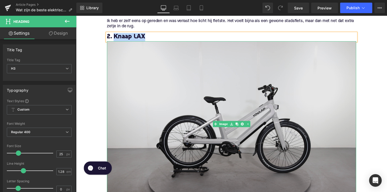
click at [172, 90] on img at bounding box center [235, 127] width 255 height 170
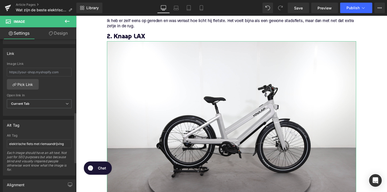
scroll to position [246, 0]
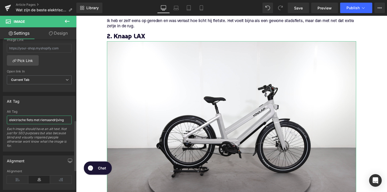
click at [34, 121] on input "elektrische fiets met riemaandrijving" at bounding box center [39, 120] width 65 height 9
paste input "Knaap LAX"
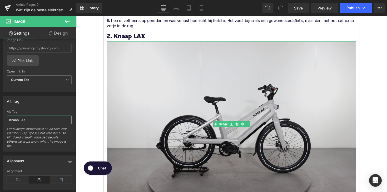
type input "Knaap LAX"
click at [137, 110] on img at bounding box center [235, 127] width 255 height 170
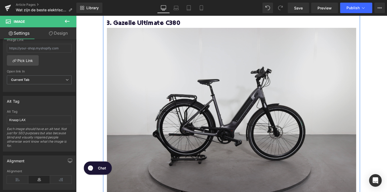
scroll to position [853, 0]
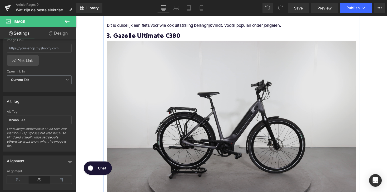
click at [139, 111] on img at bounding box center [235, 126] width 255 height 170
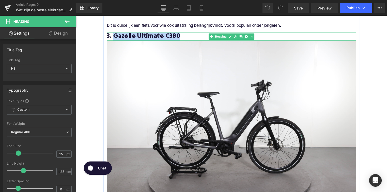
drag, startPoint x: 113, startPoint y: 36, endPoint x: 180, endPoint y: 36, distance: 66.3
click at [180, 36] on h3 "3. Gazelle Ultimate C380" at bounding box center [235, 37] width 255 height 8
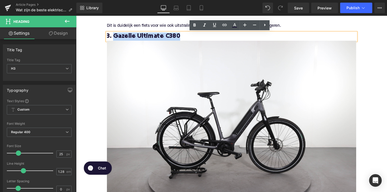
copy h3 "Gazelle Ultimate C380"
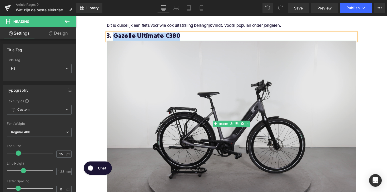
click at [175, 68] on img at bounding box center [235, 126] width 255 height 170
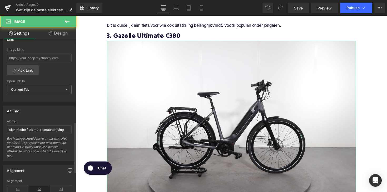
scroll to position [252, 0]
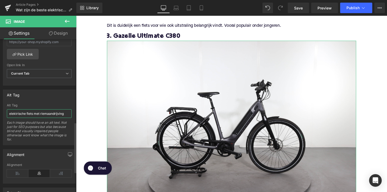
click at [36, 112] on input "elektrische fiets met riemaandrijving" at bounding box center [39, 113] width 65 height 9
paste input "Gazelle Ultimate C380"
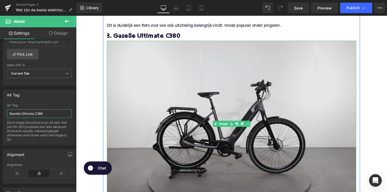
type input "Gazelle Ultimate C380"
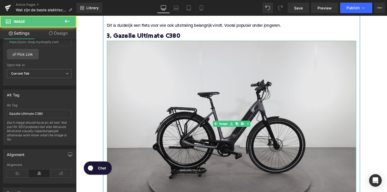
click at [133, 109] on img at bounding box center [235, 126] width 255 height 170
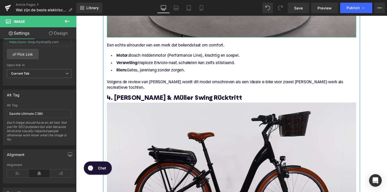
scroll to position [1027, 0]
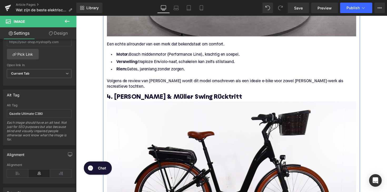
click at [128, 98] on div "4. [PERSON_NAME] & Müller Swing Rücktritt Heading" at bounding box center [235, 99] width 255 height 8
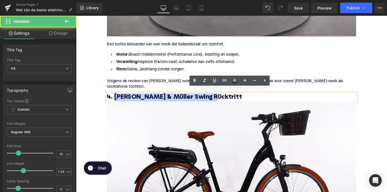
drag, startPoint x: 115, startPoint y: 93, endPoint x: 213, endPoint y: 91, distance: 98.1
click at [213, 95] on h3 "4. [PERSON_NAME] & Müller Swing Rücktritt" at bounding box center [235, 99] width 255 height 8
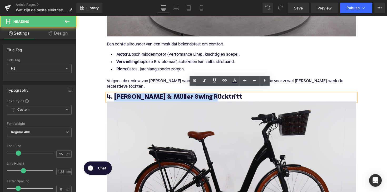
copy h3 "Riese & Müller Swing Rücktritt"
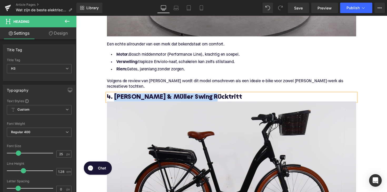
click at [193, 119] on img at bounding box center [235, 189] width 255 height 170
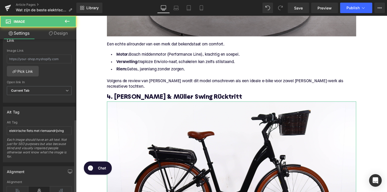
scroll to position [254, 0]
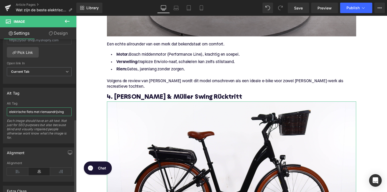
click at [44, 112] on input "elektrische fiets met riemaandrijving" at bounding box center [39, 112] width 65 height 9
click at [43, 112] on input "elektrische fiets met riemaandrijving" at bounding box center [39, 112] width 65 height 9
paste input "Riese & Müller Swing Rücktritt"
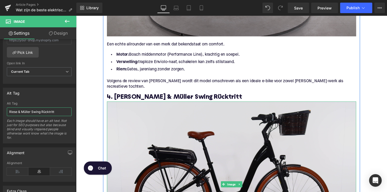
type input "Riese & Müller Swing Rücktritt"
click at [146, 124] on img at bounding box center [235, 189] width 255 height 170
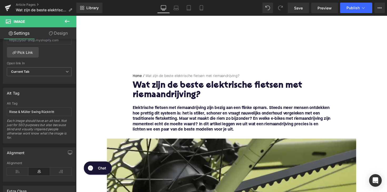
scroll to position [0, 0]
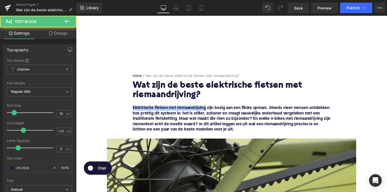
drag, startPoint x: 208, startPoint y: 111, endPoint x: 127, endPoint y: 111, distance: 81.3
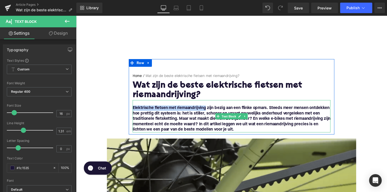
click at [197, 110] on font "Elektrische fietsen met riemaandrijving zijn bezig aan een flinke opmars. Steed…" at bounding box center [235, 121] width 202 height 26
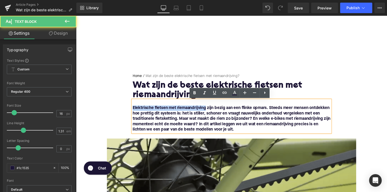
drag, startPoint x: 208, startPoint y: 110, endPoint x: 133, endPoint y: 111, distance: 75.0
click at [134, 111] on font "Elektrische fietsen met riemaandrijving zijn bezig aan een flinke opmars. Steed…" at bounding box center [235, 121] width 202 height 26
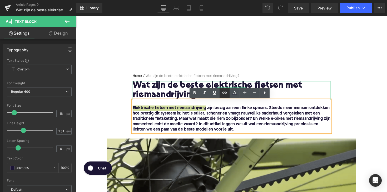
click at [224, 92] on icon at bounding box center [224, 93] width 6 height 6
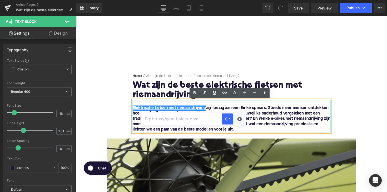
click at [179, 119] on input "text" at bounding box center [181, 119] width 81 height 13
paste input "[URL][DOMAIN_NAME]"
click at [224, 118] on icon "button" at bounding box center [227, 119] width 6 height 6
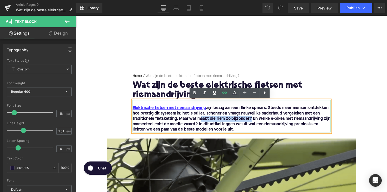
drag, startPoint x: 200, startPoint y: 121, endPoint x: 253, endPoint y: 121, distance: 53.1
click at [253, 121] on font "Elektrische fietsen met riemaandrijving zijn bezig aan een flinke opmars. Steed…" at bounding box center [235, 121] width 202 height 26
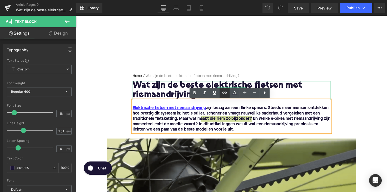
click at [222, 92] on icon at bounding box center [224, 93] width 6 height 6
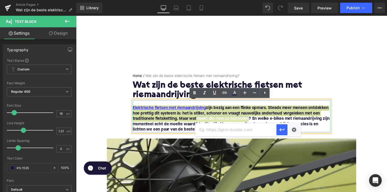
click at [212, 129] on input "text" at bounding box center [235, 129] width 81 height 13
paste input "[URL][DOMAIN_NAME]"
click at [280, 130] on icon "button" at bounding box center [281, 130] width 5 height 3
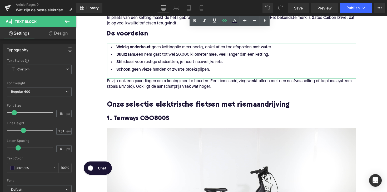
scroll to position [307, 0]
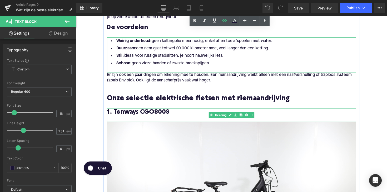
click at [129, 113] on h3 "1. Tenways CGO800S" at bounding box center [235, 115] width 255 height 8
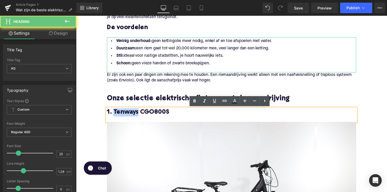
click at [129, 113] on h3 "1. Tenways CGO800S" at bounding box center [235, 115] width 255 height 8
click at [224, 101] on icon at bounding box center [224, 101] width 6 height 6
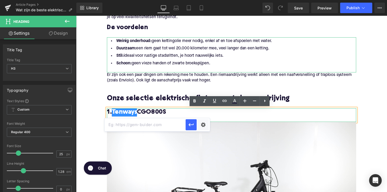
click at [175, 124] on input "text" at bounding box center [144, 124] width 81 height 13
paste input "[URL][DOMAIN_NAME]"
type input "[URL][DOMAIN_NAME]"
click at [189, 129] on button "button" at bounding box center [190, 124] width 11 height 11
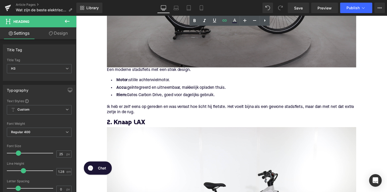
scroll to position [550, 0]
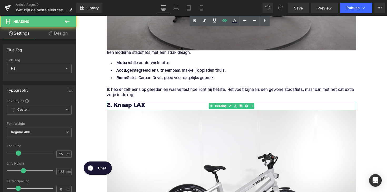
click at [120, 110] on h3 "2. Knaap LAX" at bounding box center [235, 108] width 255 height 8
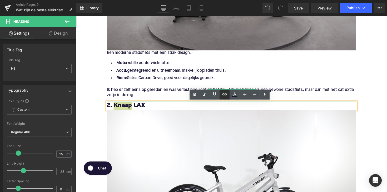
click at [225, 94] on icon at bounding box center [224, 94] width 4 height 2
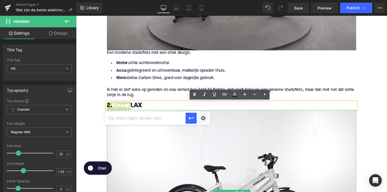
click at [164, 121] on input "text" at bounding box center [144, 118] width 81 height 13
paste input "[URL][DOMAIN_NAME]"
type input "[URL][DOMAIN_NAME]"
click at [192, 119] on icon "button" at bounding box center [191, 118] width 6 height 6
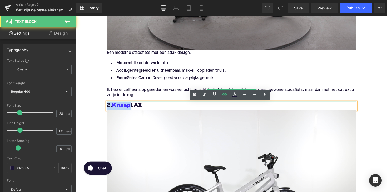
click at [183, 87] on p at bounding box center [235, 87] width 255 height 6
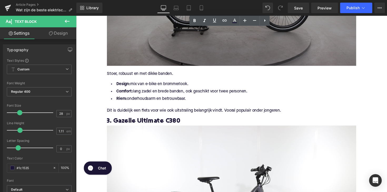
scroll to position [803, 0]
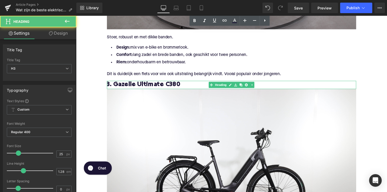
click at [122, 85] on h3 "3. Gazelle Ultimate C380" at bounding box center [235, 87] width 255 height 8
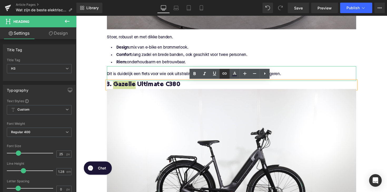
click at [225, 71] on icon at bounding box center [224, 73] width 6 height 6
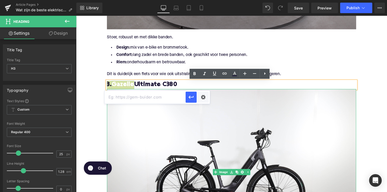
click at [156, 95] on input "text" at bounding box center [144, 97] width 81 height 13
paste input "[URL][DOMAIN_NAME]"
click at [191, 97] on icon "button" at bounding box center [191, 97] width 6 height 6
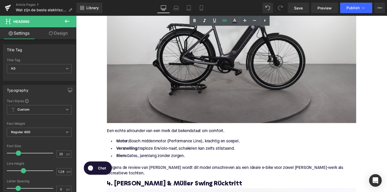
scroll to position [947, 0]
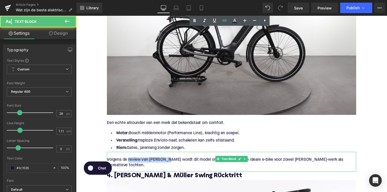
drag, startPoint x: 129, startPoint y: 164, endPoint x: 270, endPoint y: 158, distance: 141.1
click at [166, 164] on p "Volgens de review van [PERSON_NAME] wordt dit model omschreven als een ideale e…" at bounding box center [235, 166] width 255 height 11
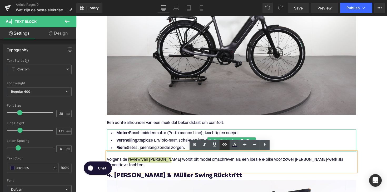
click at [226, 143] on icon at bounding box center [224, 144] width 6 height 6
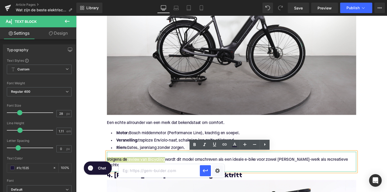
click at [176, 166] on input "text" at bounding box center [159, 170] width 81 height 13
paste input "[URL][DOMAIN_NAME]"
click at [205, 171] on icon "button" at bounding box center [204, 170] width 5 height 3
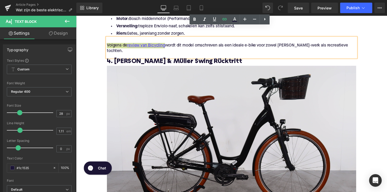
scroll to position [1075, 0]
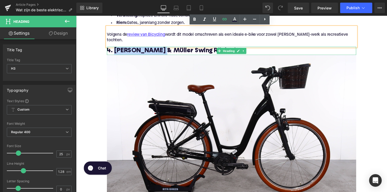
drag, startPoint x: 115, startPoint y: 46, endPoint x: 158, endPoint y: 46, distance: 43.1
click at [158, 48] on h3 "4. [PERSON_NAME] & Müller Swing Rücktritt" at bounding box center [235, 52] width 255 height 8
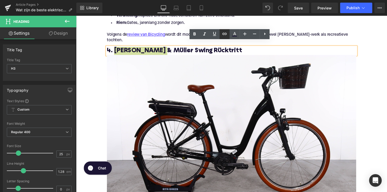
click at [225, 34] on icon at bounding box center [224, 34] width 6 height 6
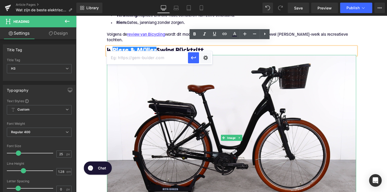
click at [179, 56] on input "text" at bounding box center [147, 57] width 81 height 13
paste input "[URL][DOMAIN_NAME]"
click at [190, 58] on icon "button" at bounding box center [193, 58] width 6 height 6
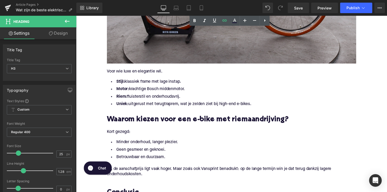
scroll to position [1292, 0]
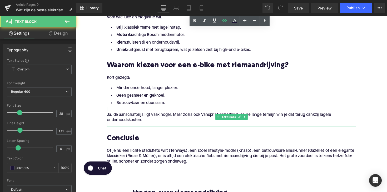
click at [211, 115] on p "Ja, de aanschafprijs ligt vaak hoger. Maar zoals ook Vansprint benadrukt: op de…" at bounding box center [235, 120] width 255 height 11
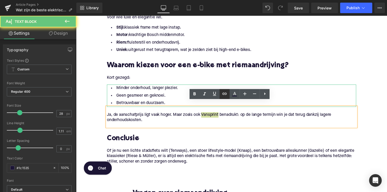
click at [226, 95] on icon at bounding box center [224, 94] width 6 height 6
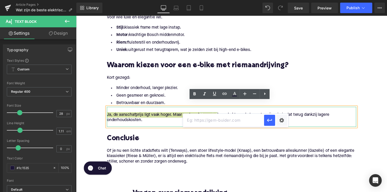
click at [215, 126] on input "text" at bounding box center [223, 120] width 81 height 13
paste input "[URL][DOMAIN_NAME]"
type input "[URL][DOMAIN_NAME]"
click at [269, 119] on icon "button" at bounding box center [269, 120] width 6 height 6
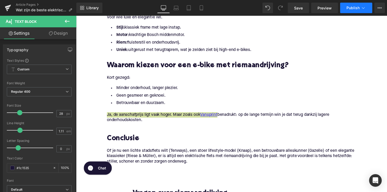
click at [351, 7] on span "Publish" at bounding box center [352, 8] width 13 height 4
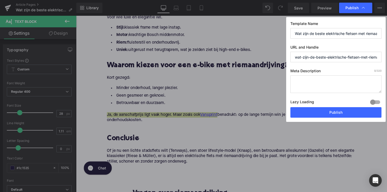
click at [314, 77] on textarea at bounding box center [335, 84] width 91 height 18
paste textarea "Ontdek de beste elektrische fietsen met riemaandrijving: stil, schoon en onderh…"
type textarea "Ontdek de beste elektrische fietsen met riemaandrijving: stil, schoon en onderh…"
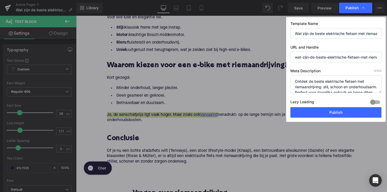
scroll to position [11, 0]
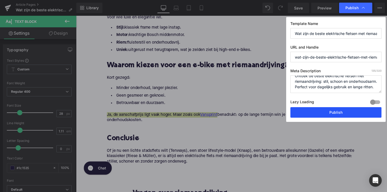
click at [331, 109] on button "Publish" at bounding box center [335, 112] width 91 height 11
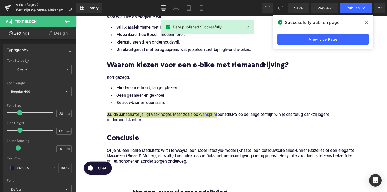
click at [24, 4] on link "Article Pages" at bounding box center [46, 5] width 60 height 4
